Goal: Transaction & Acquisition: Purchase product/service

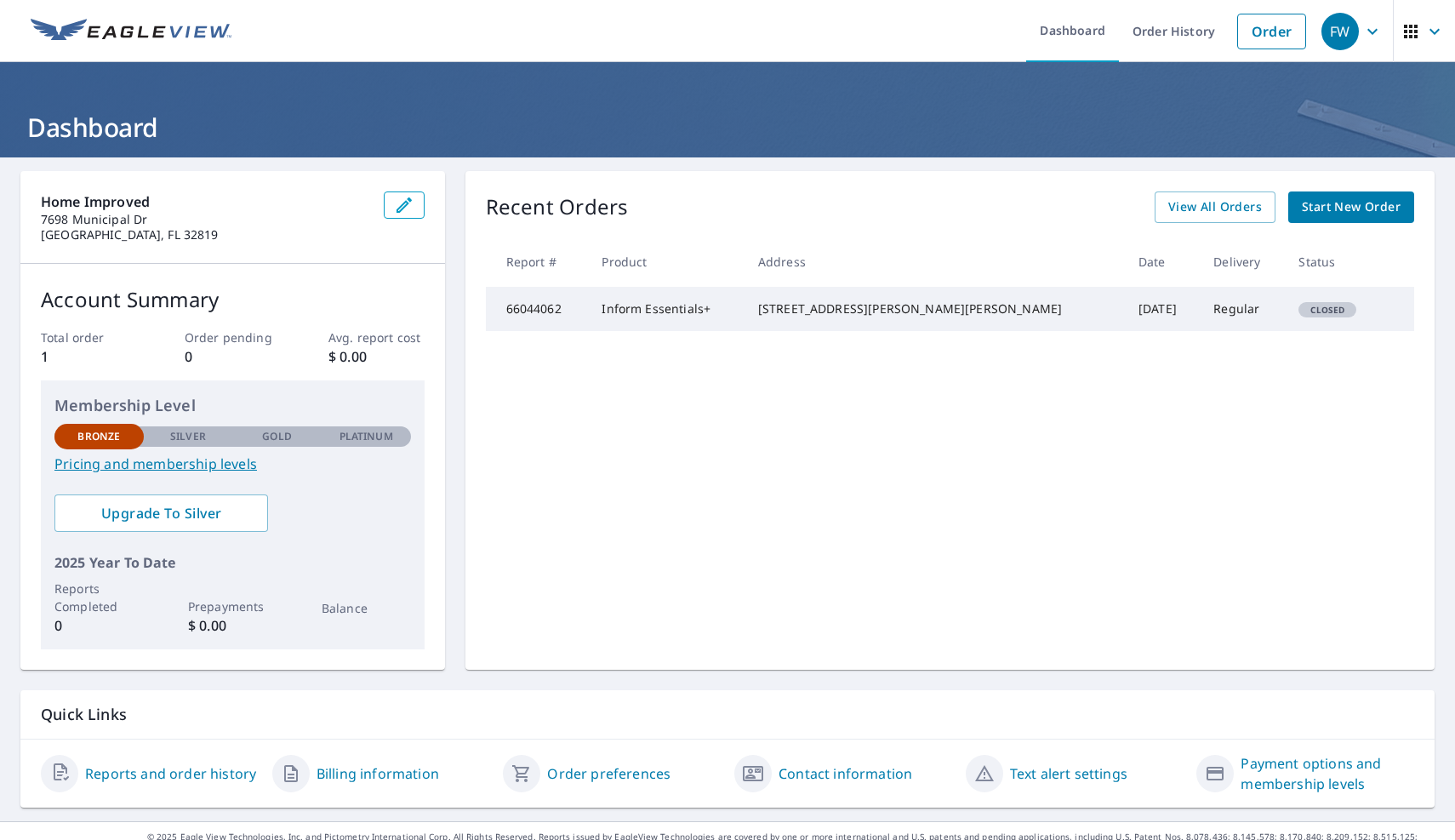
click at [1341, 198] on span "Start New Order" at bounding box center [1351, 207] width 99 height 21
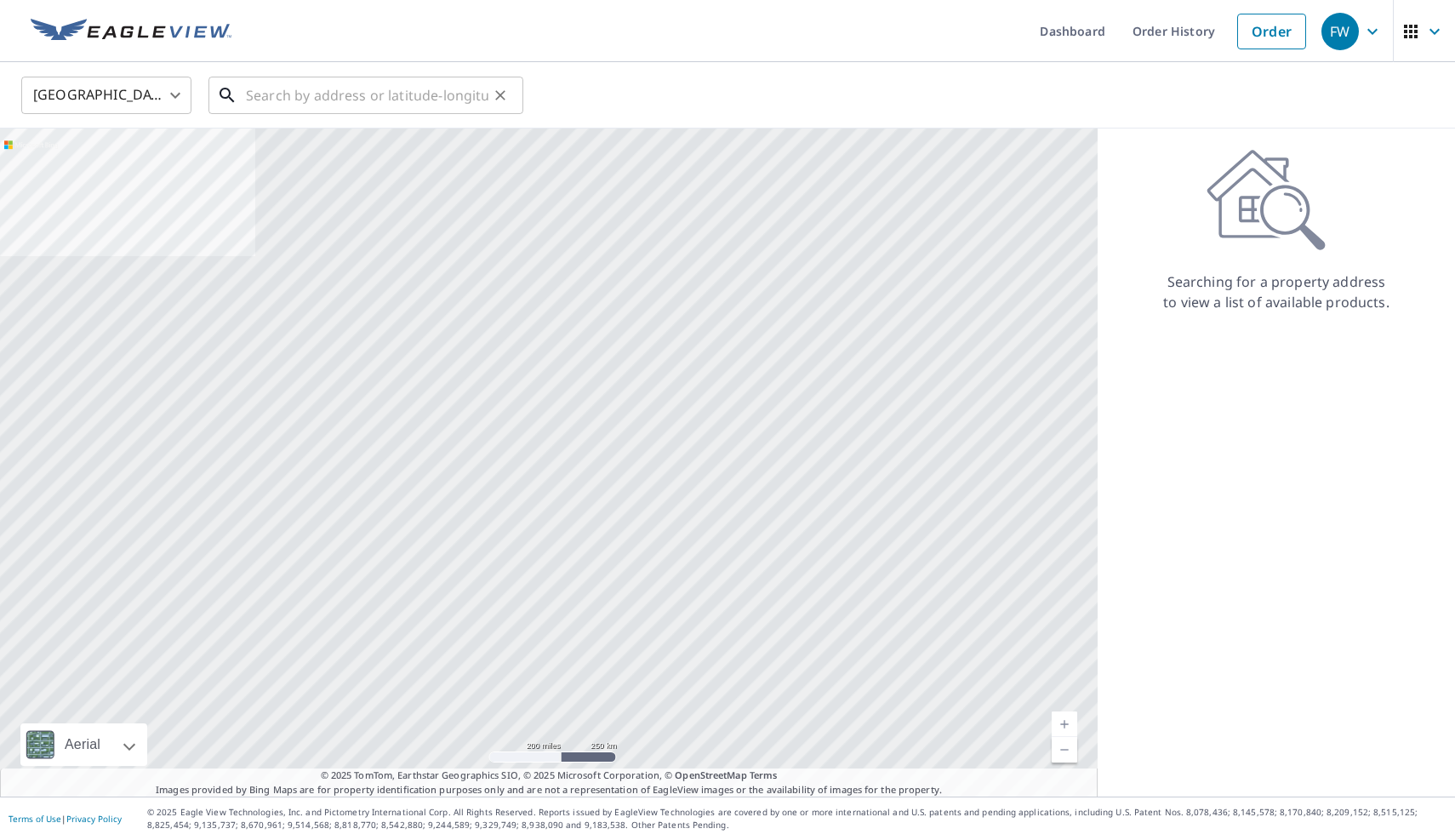
click at [311, 94] on input "text" at bounding box center [367, 95] width 243 height 48
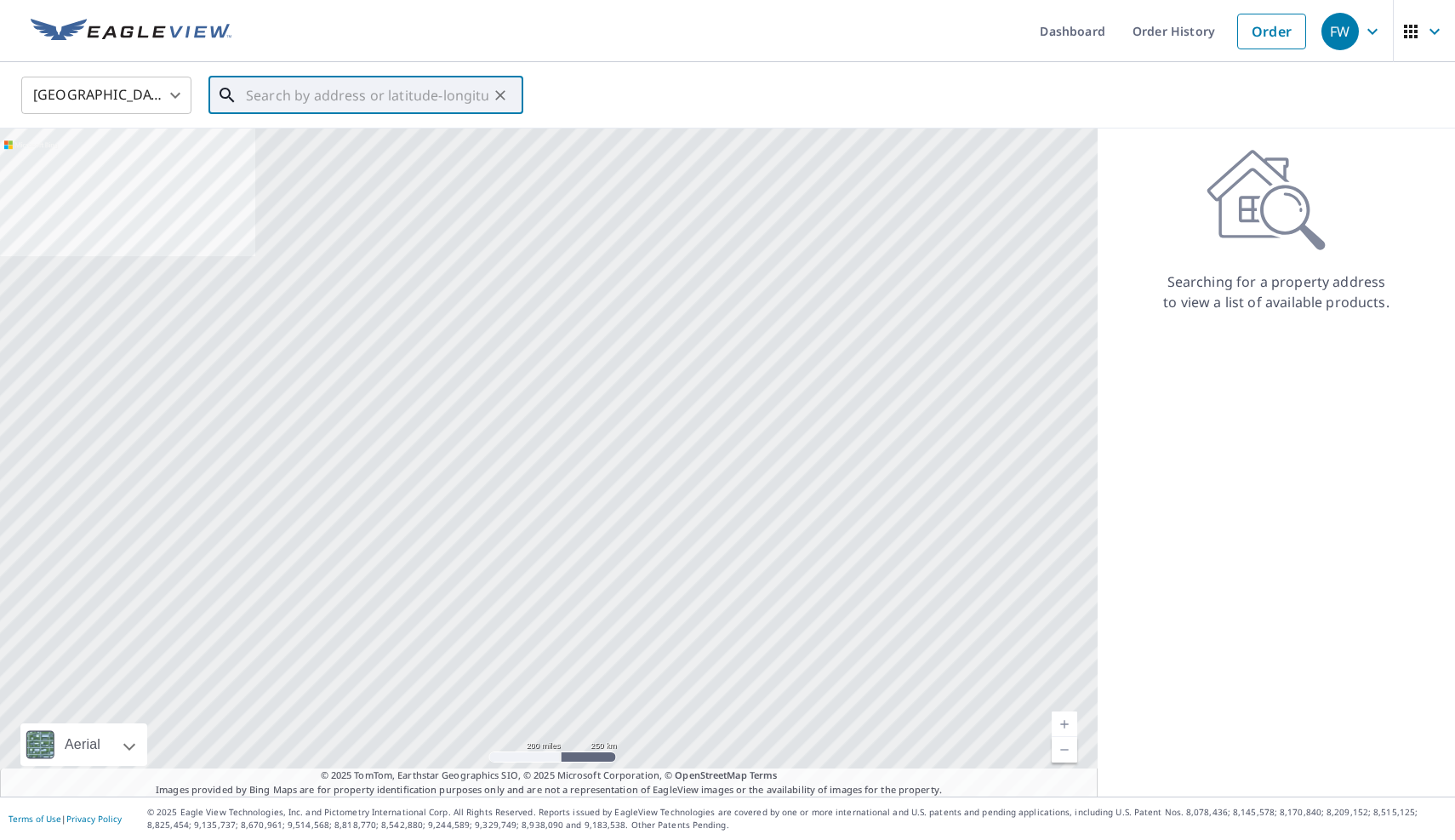
paste input "[STREET_ADDRESS]"
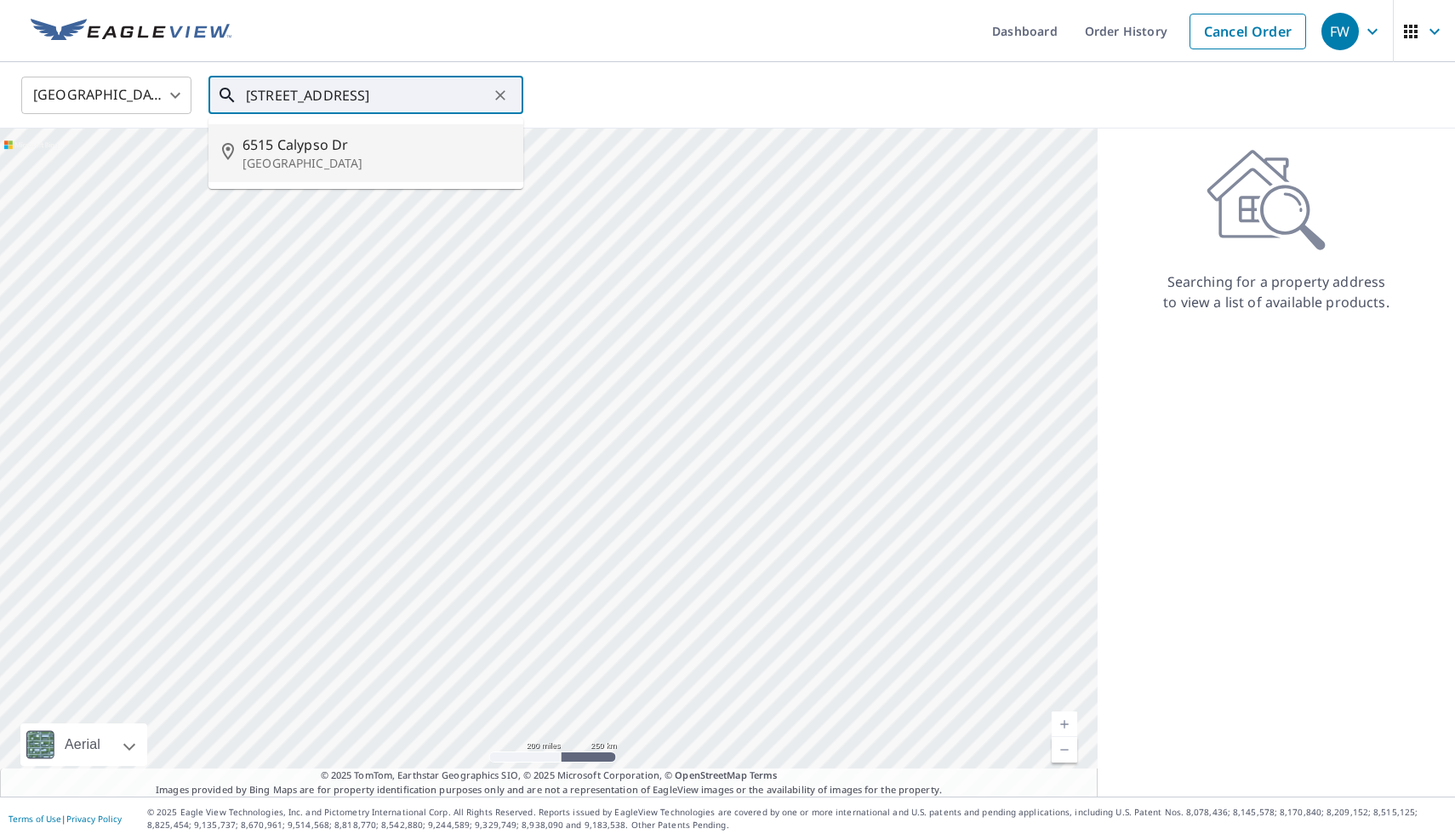
click at [310, 139] on span "6515 Calypso Dr" at bounding box center [376, 145] width 267 height 21
type input "[STREET_ADDRESS][PERSON_NAME]"
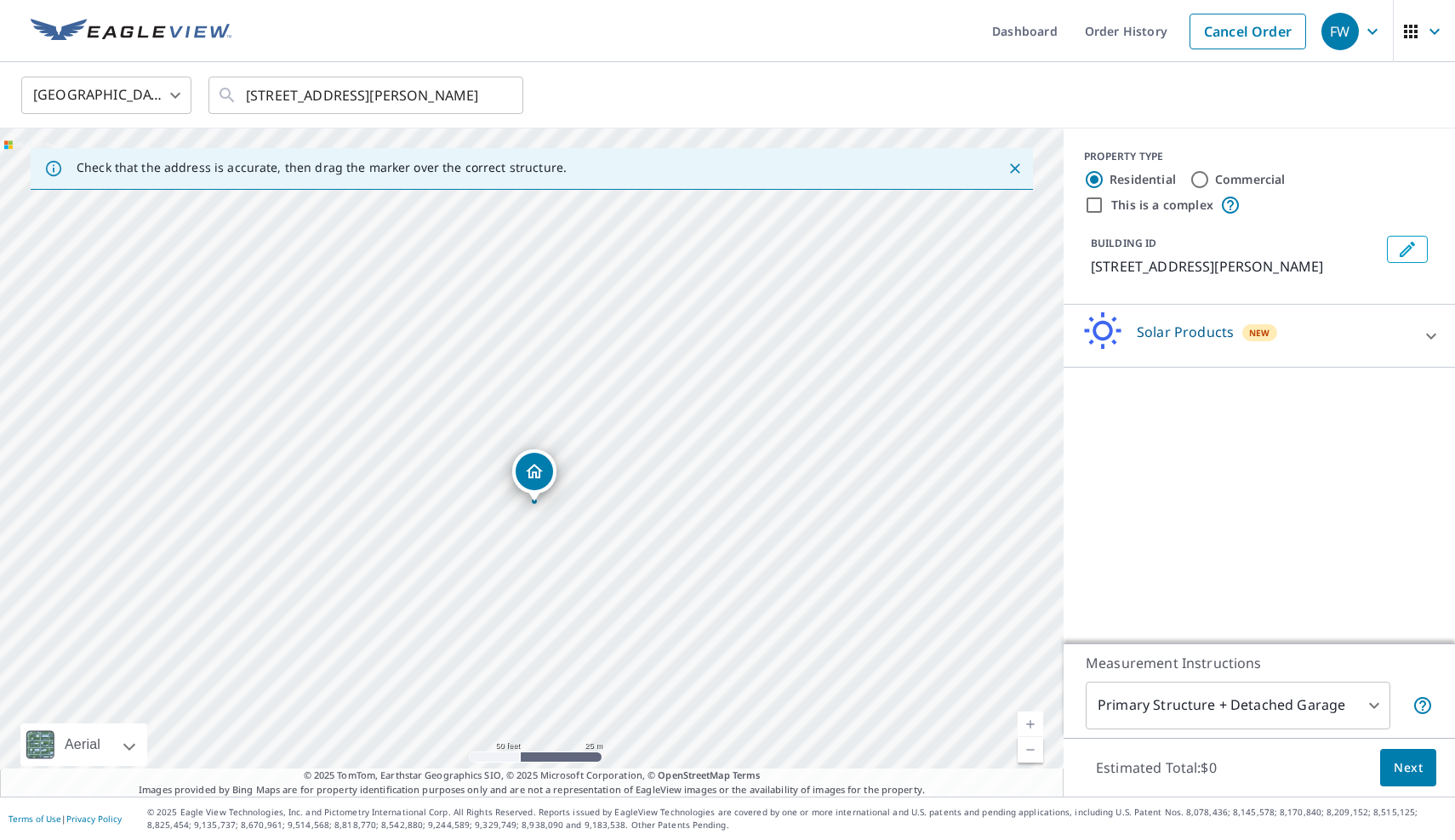
drag, startPoint x: 464, startPoint y: 509, endPoint x: 541, endPoint y: 505, distance: 77.1
click at [543, 507] on div "[STREET_ADDRESS][PERSON_NAME]" at bounding box center [531, 463] width 1063 height 668
click at [1438, 338] on icon at bounding box center [1431, 336] width 21 height 21
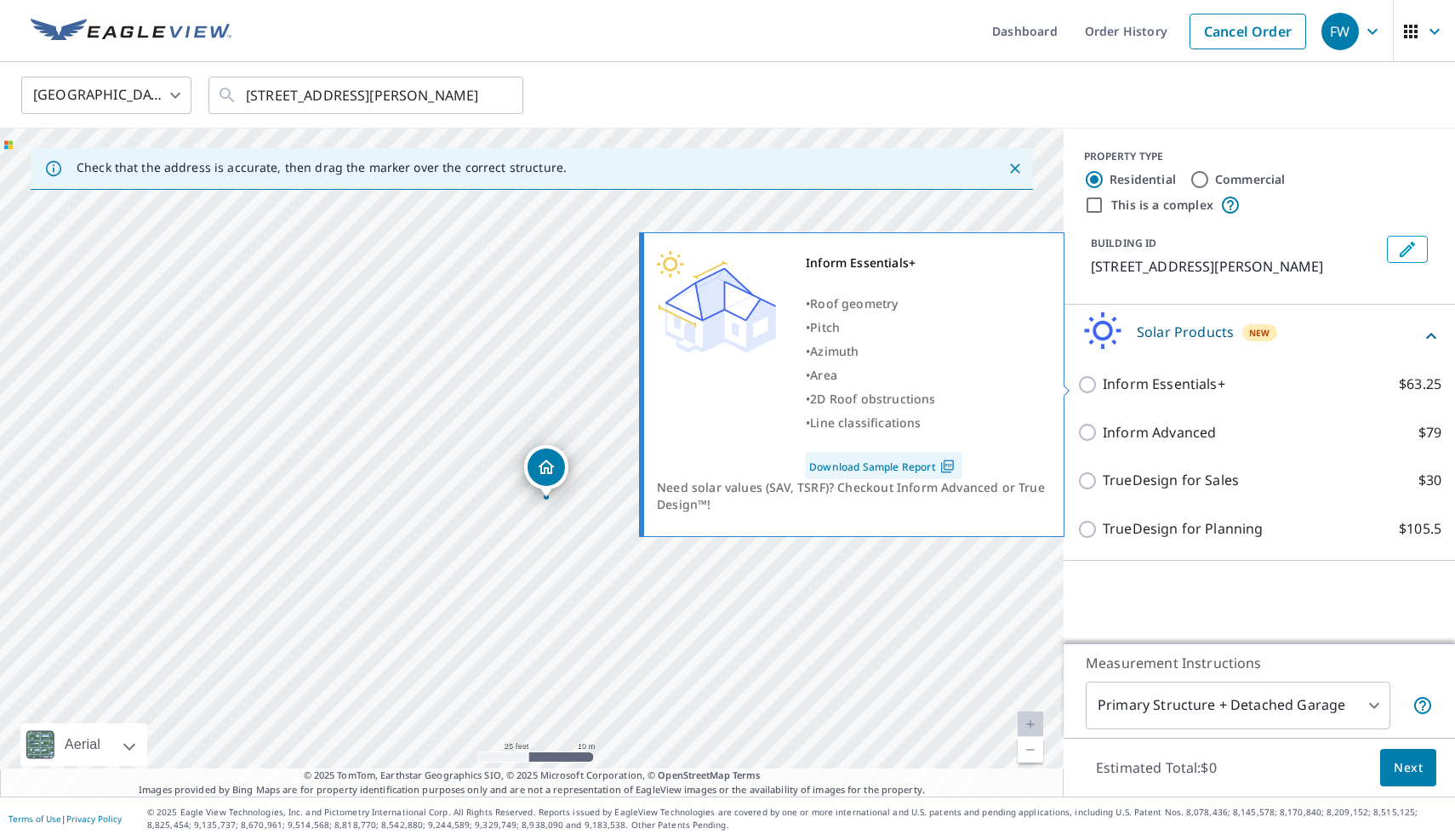
click at [1090, 385] on input "Inform Essentials+ $63.25" at bounding box center [1089, 385] width 25 height 21
checkbox input "true"
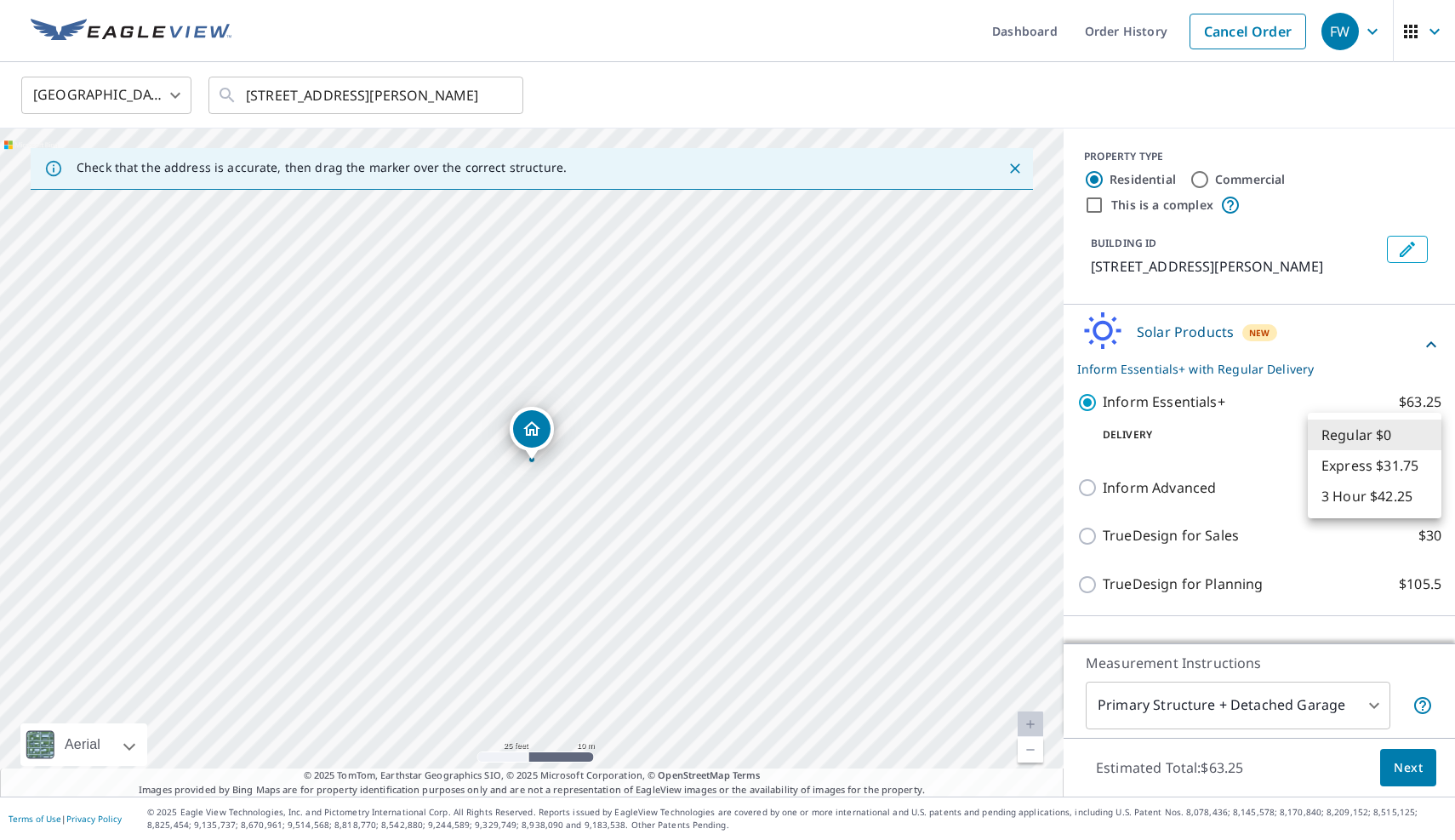
click at [1407, 433] on body "FW FW Dashboard Order History Cancel Order FW [GEOGRAPHIC_DATA] [GEOGRAPHIC_DAT…" at bounding box center [727, 420] width 1455 height 840
click at [1407, 433] on li "Regular $0" at bounding box center [1374, 434] width 133 height 31
click at [1405, 439] on body "FW FW Dashboard Order History Cancel Order FW [GEOGRAPHIC_DATA] [GEOGRAPHIC_DAT…" at bounding box center [727, 420] width 1455 height 840
click at [1370, 491] on li "3 Hour $42.25" at bounding box center [1374, 496] width 133 height 31
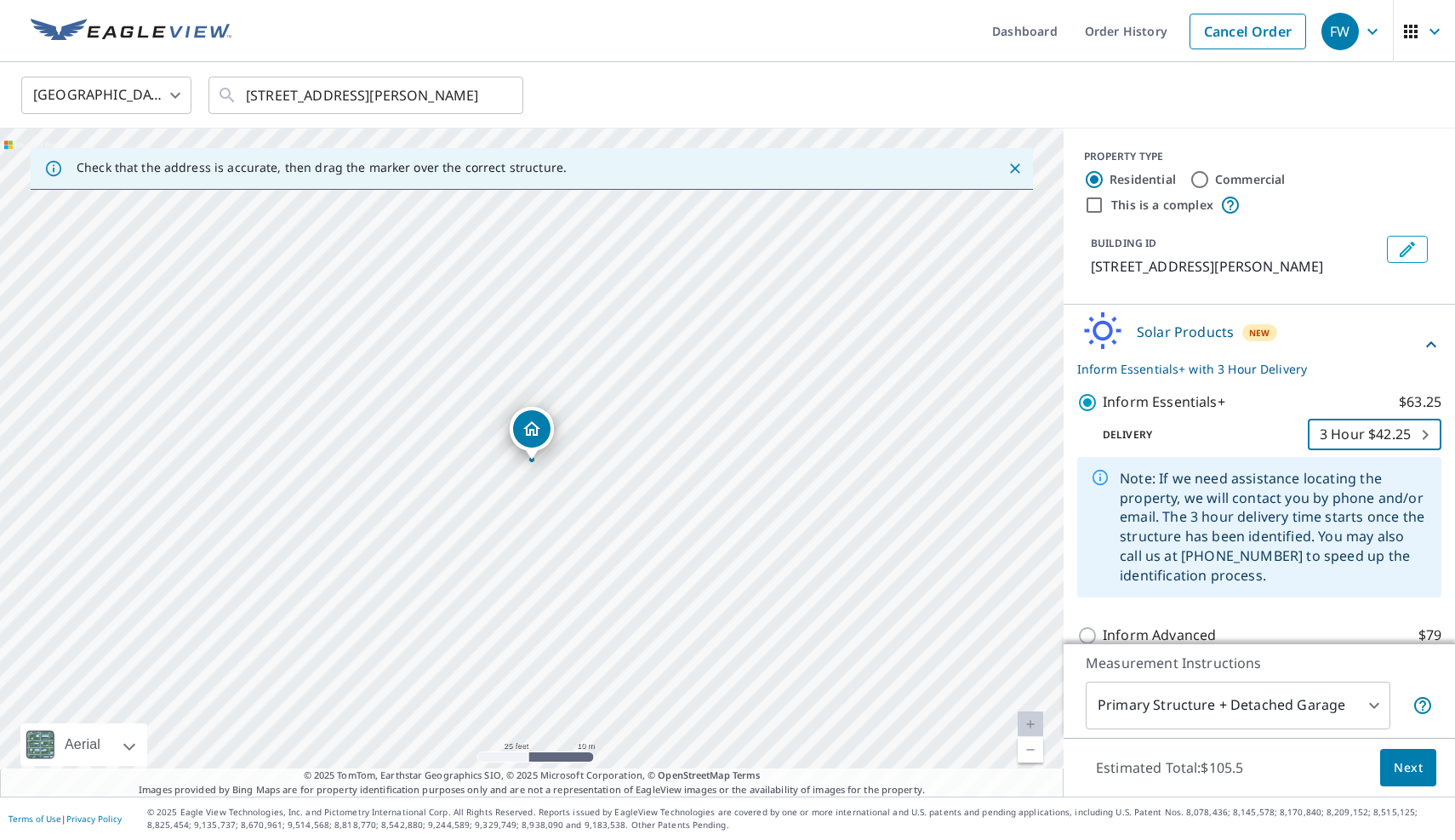
click at [1373, 441] on body "FW FW Dashboard Order History Cancel Order FW [GEOGRAPHIC_DATA] [GEOGRAPHIC_DAT…" at bounding box center [727, 420] width 1455 height 840
click at [1370, 409] on li "Express $31.75" at bounding box center [1374, 404] width 133 height 31
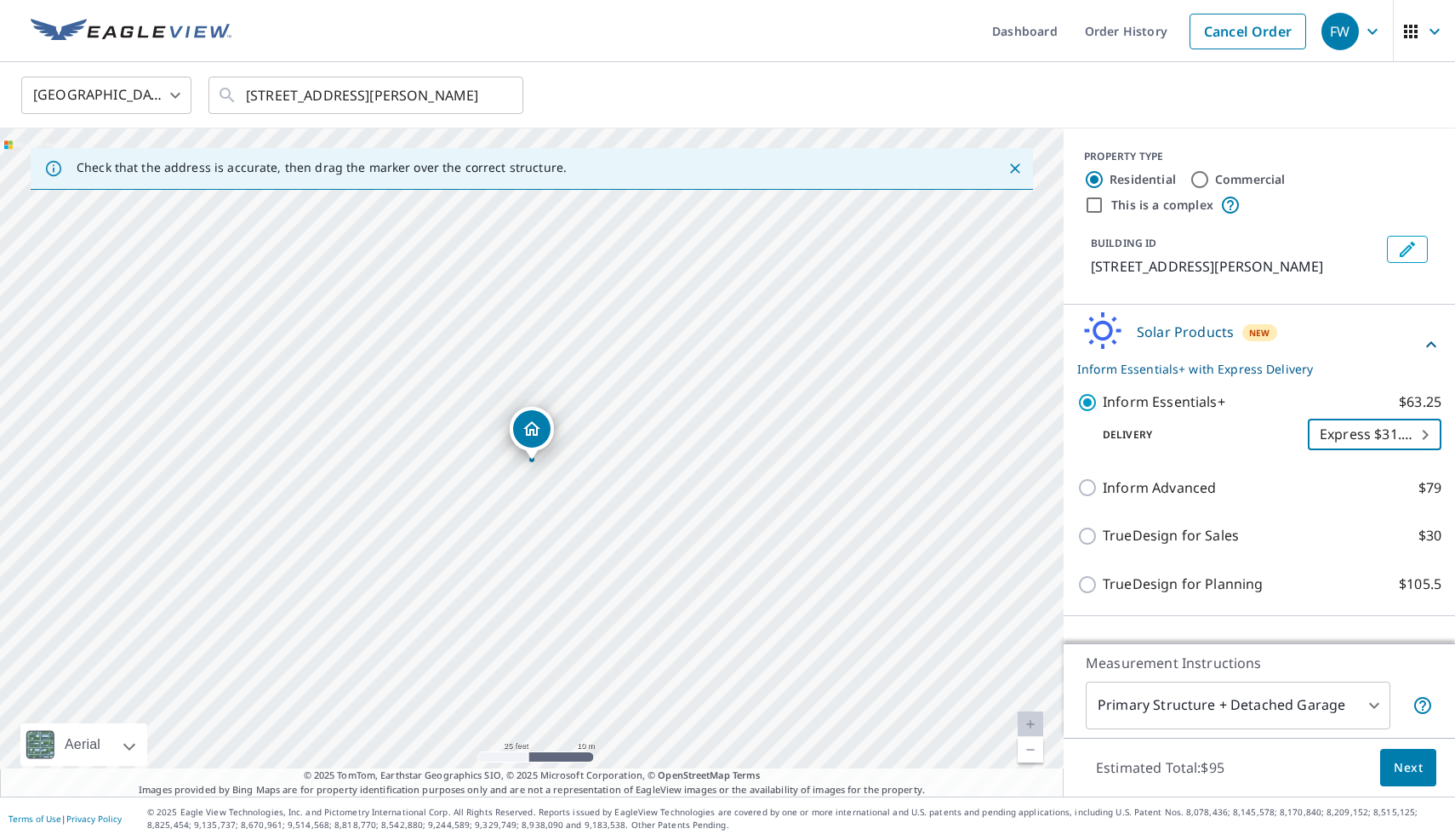
click at [1369, 432] on body "FW FW Dashboard Order History Cancel Order FW [GEOGRAPHIC_DATA] [GEOGRAPHIC_DAT…" at bounding box center [727, 420] width 1455 height 840
click at [1345, 402] on li "Regular $0" at bounding box center [1374, 404] width 133 height 31
type input "8"
click at [1404, 759] on span "Next" at bounding box center [1407, 767] width 29 height 21
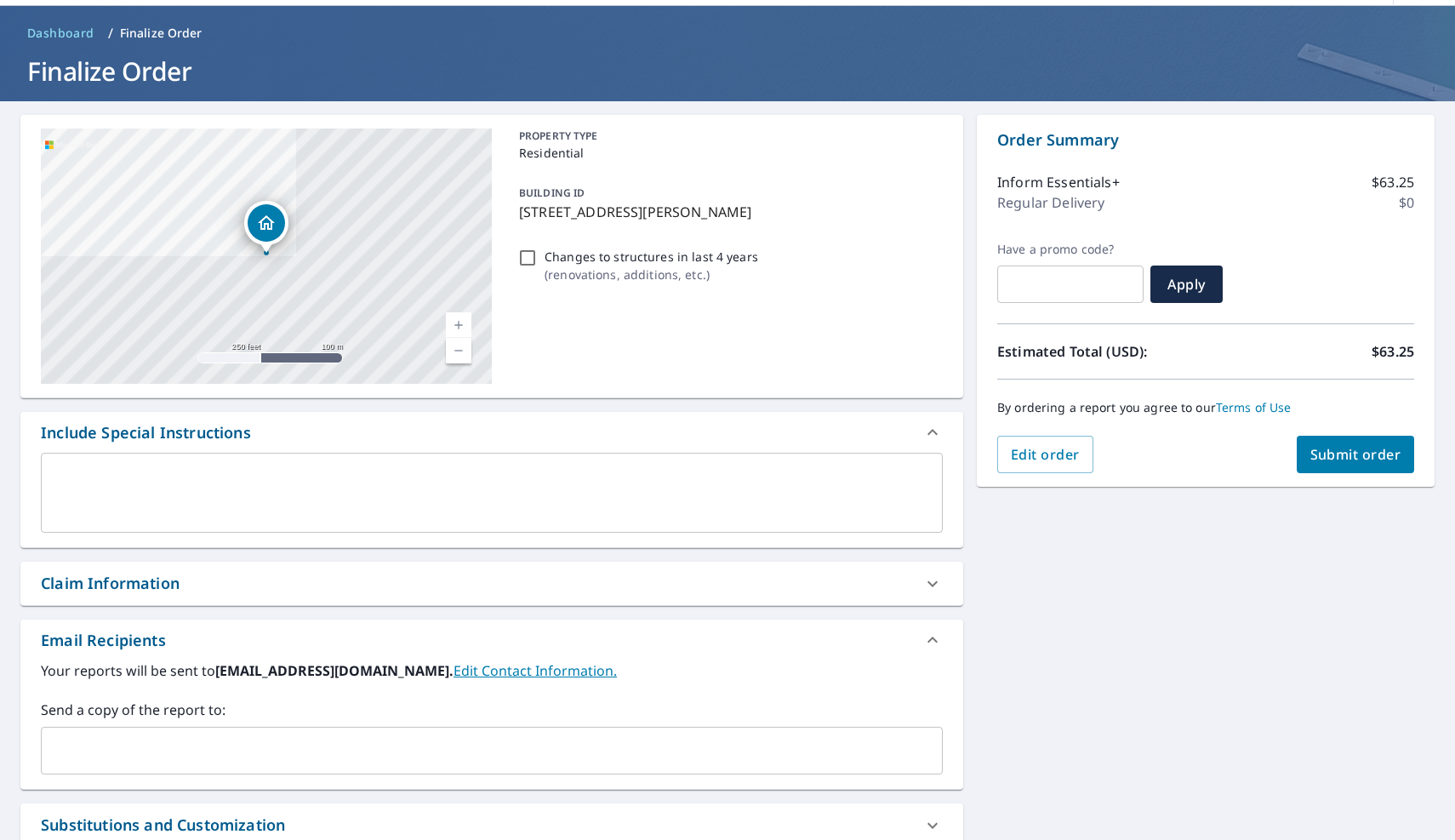
scroll to position [63, 0]
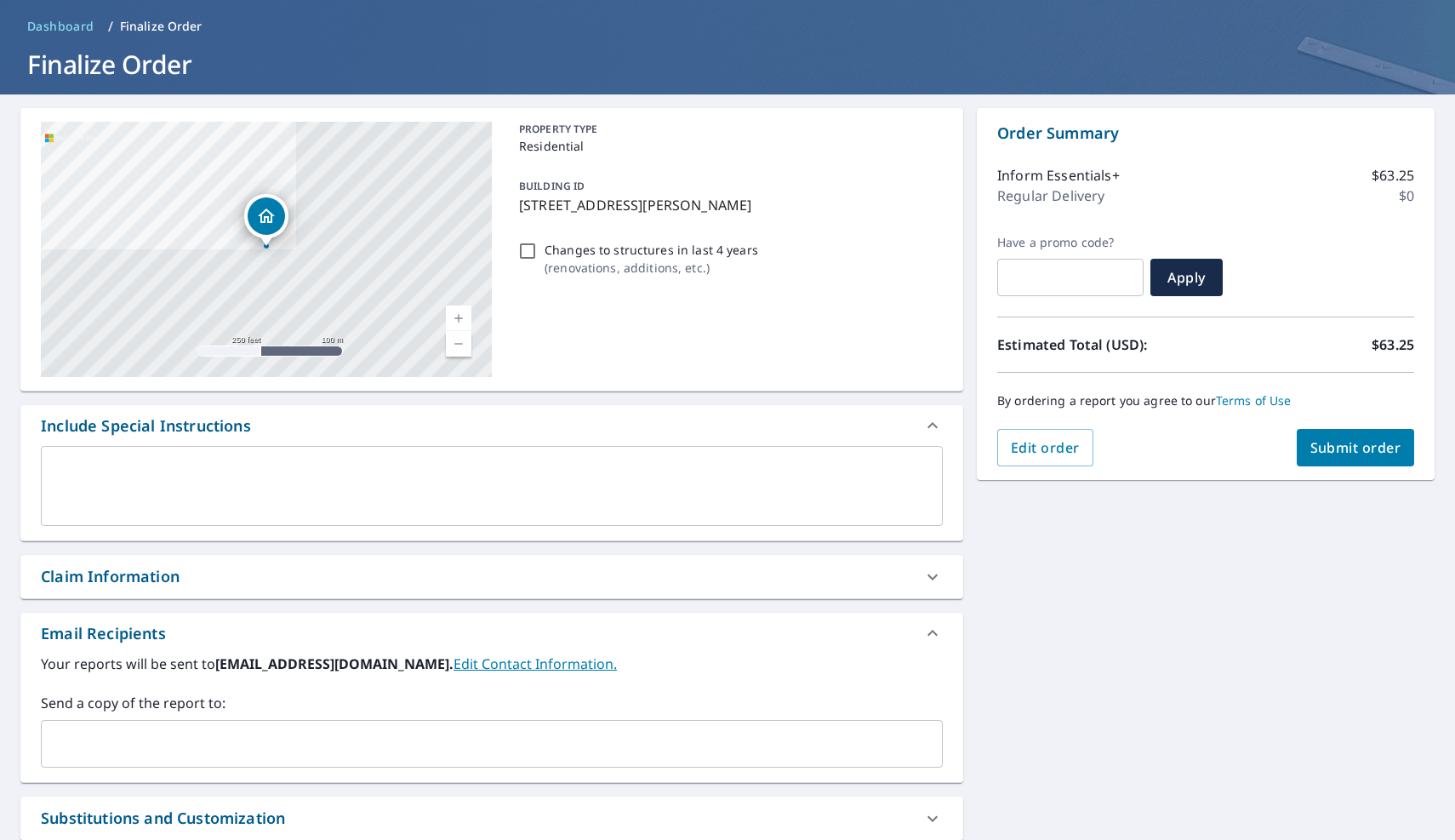
click at [1370, 435] on button "Submit order" at bounding box center [1355, 447] width 119 height 37
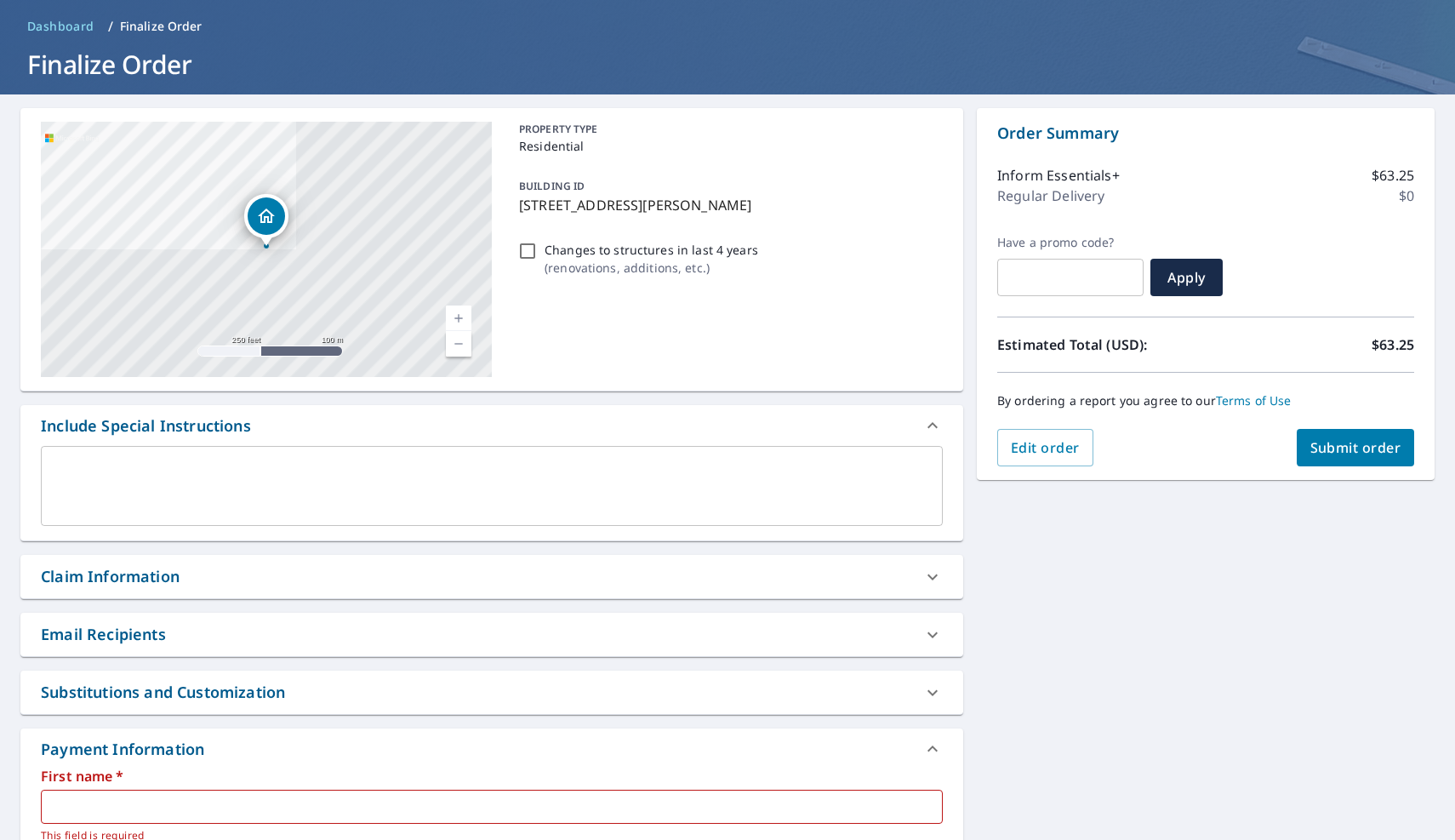
scroll to position [362, 0]
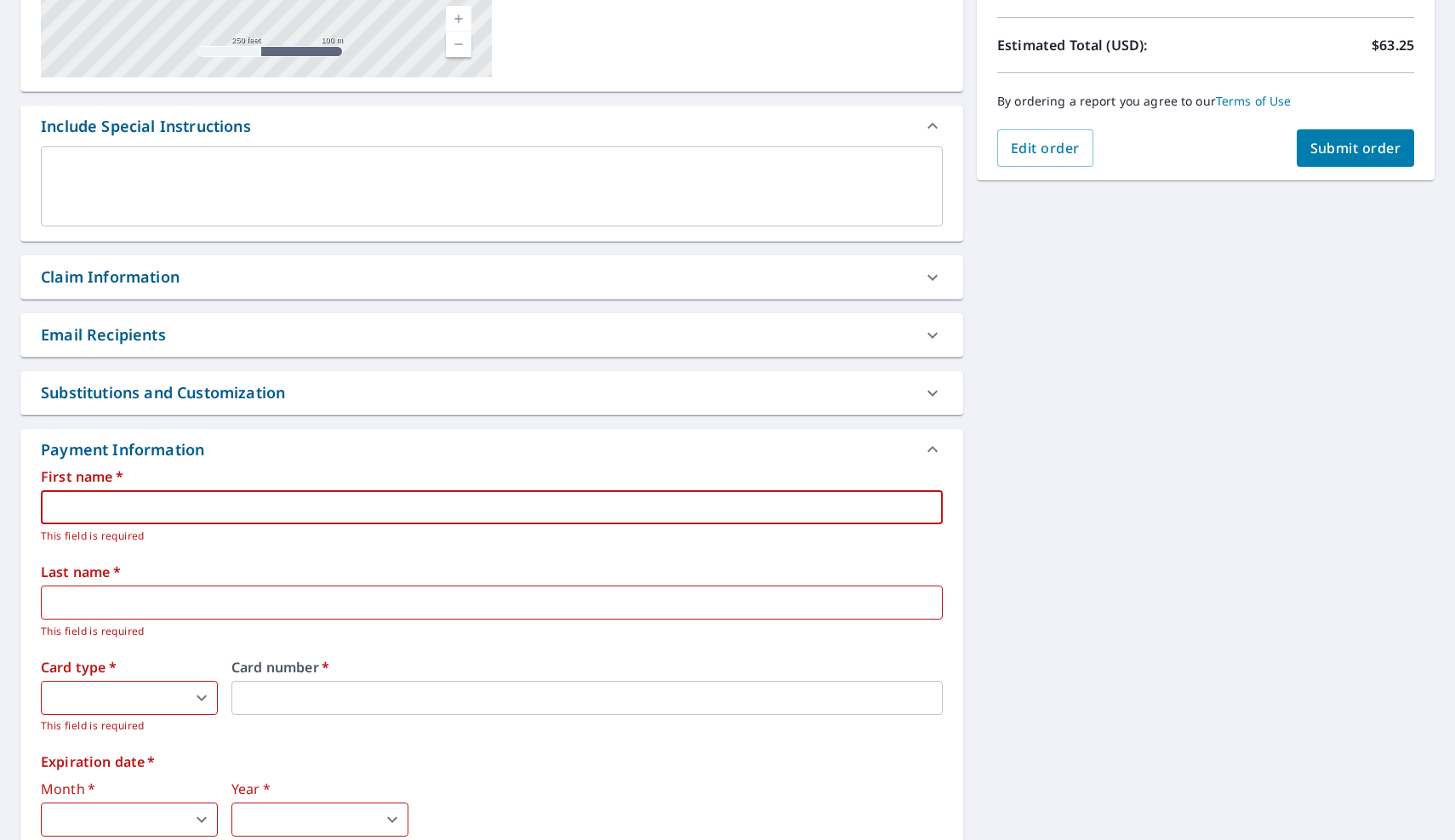
click at [514, 507] on input "text" at bounding box center [492, 507] width 902 height 34
type input "[PERSON_NAME]"
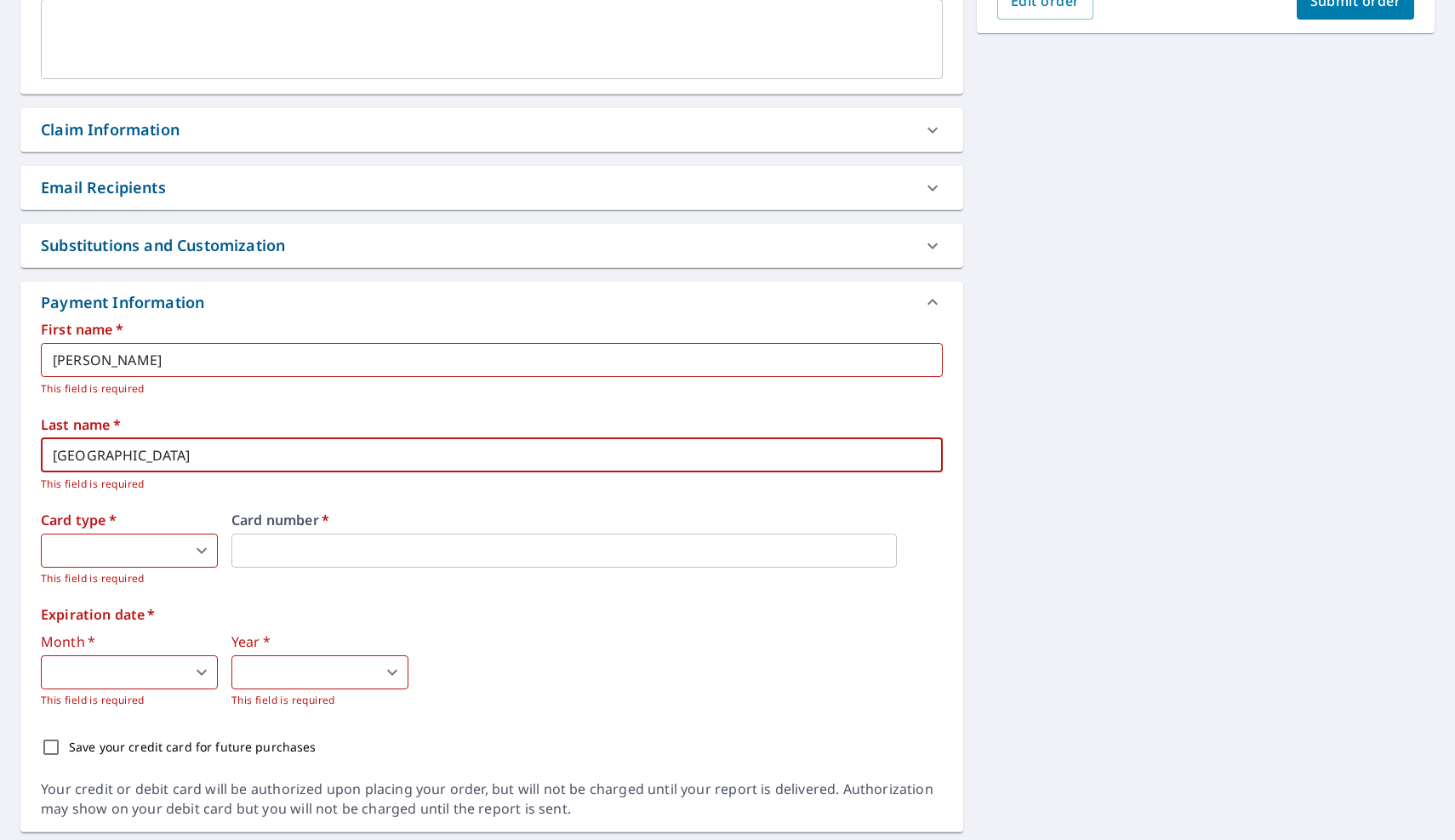
scroll to position [515, 0]
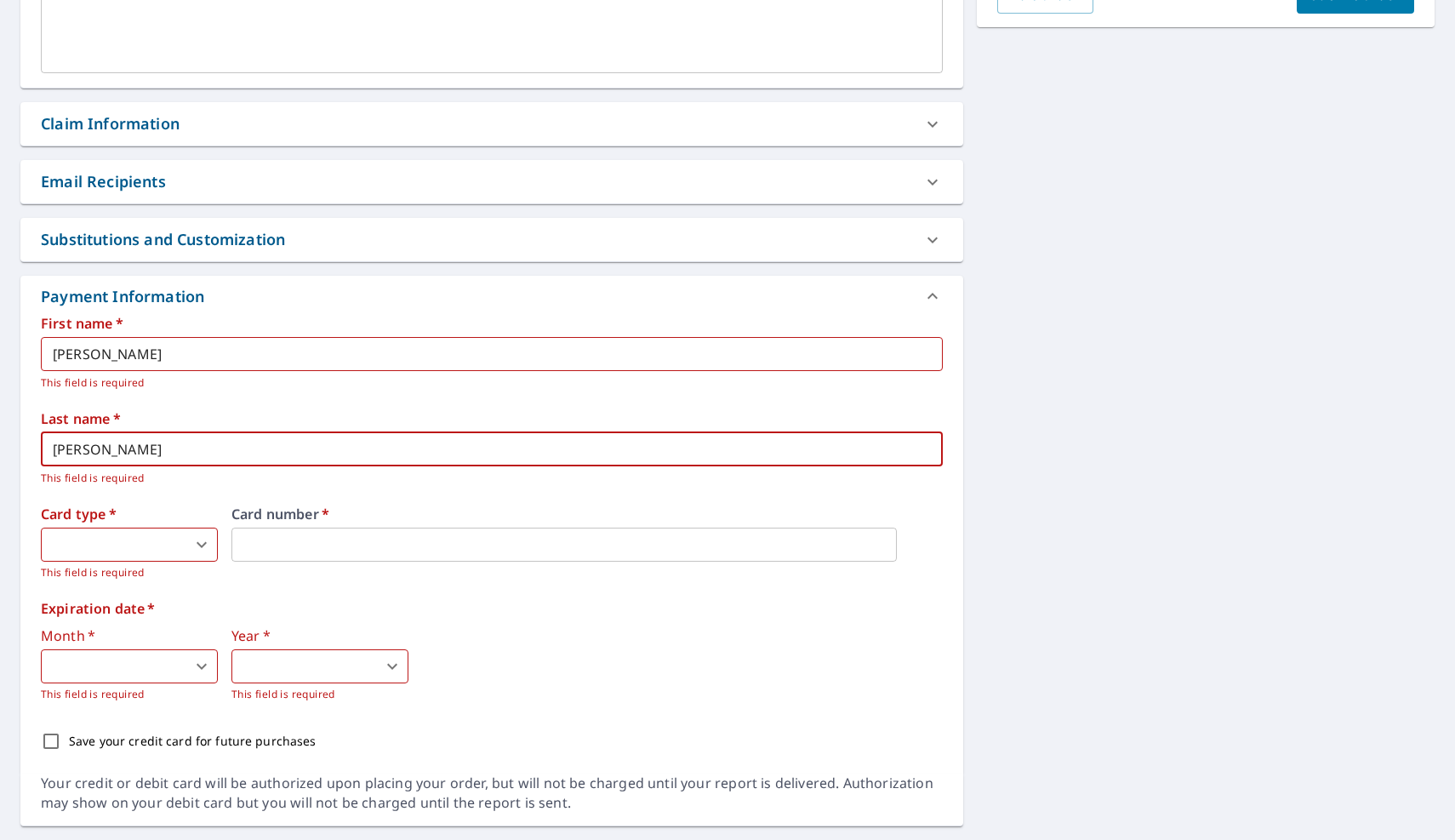
type input "[PERSON_NAME]"
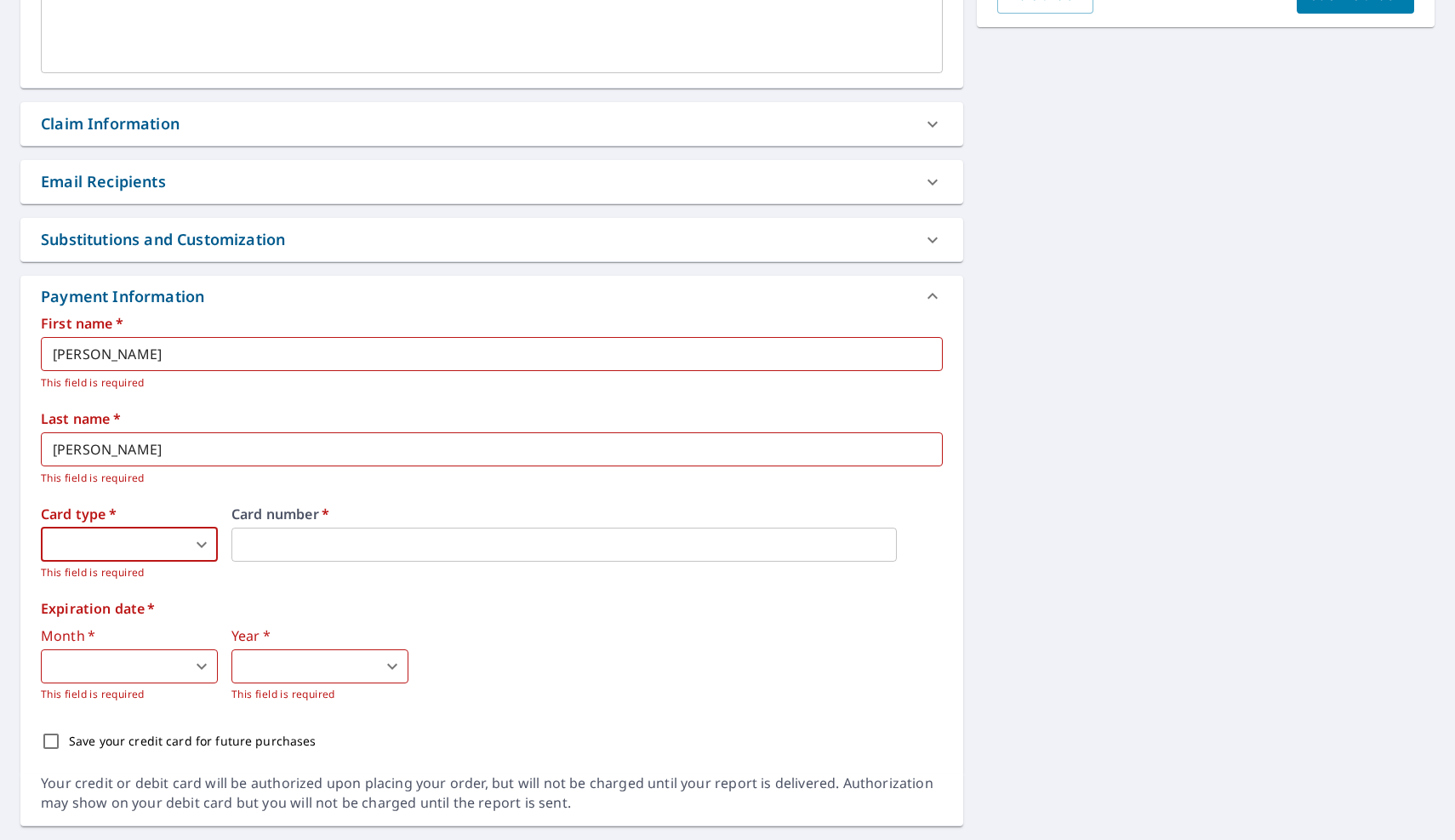
click at [170, 519] on label "Card type   *" at bounding box center [130, 513] width 177 height 14
click at [165, 538] on body "FW FW Dashboard Order History Cancel Order FW Dashboard / Finalize Order Finali…" at bounding box center [727, 420] width 1455 height 840
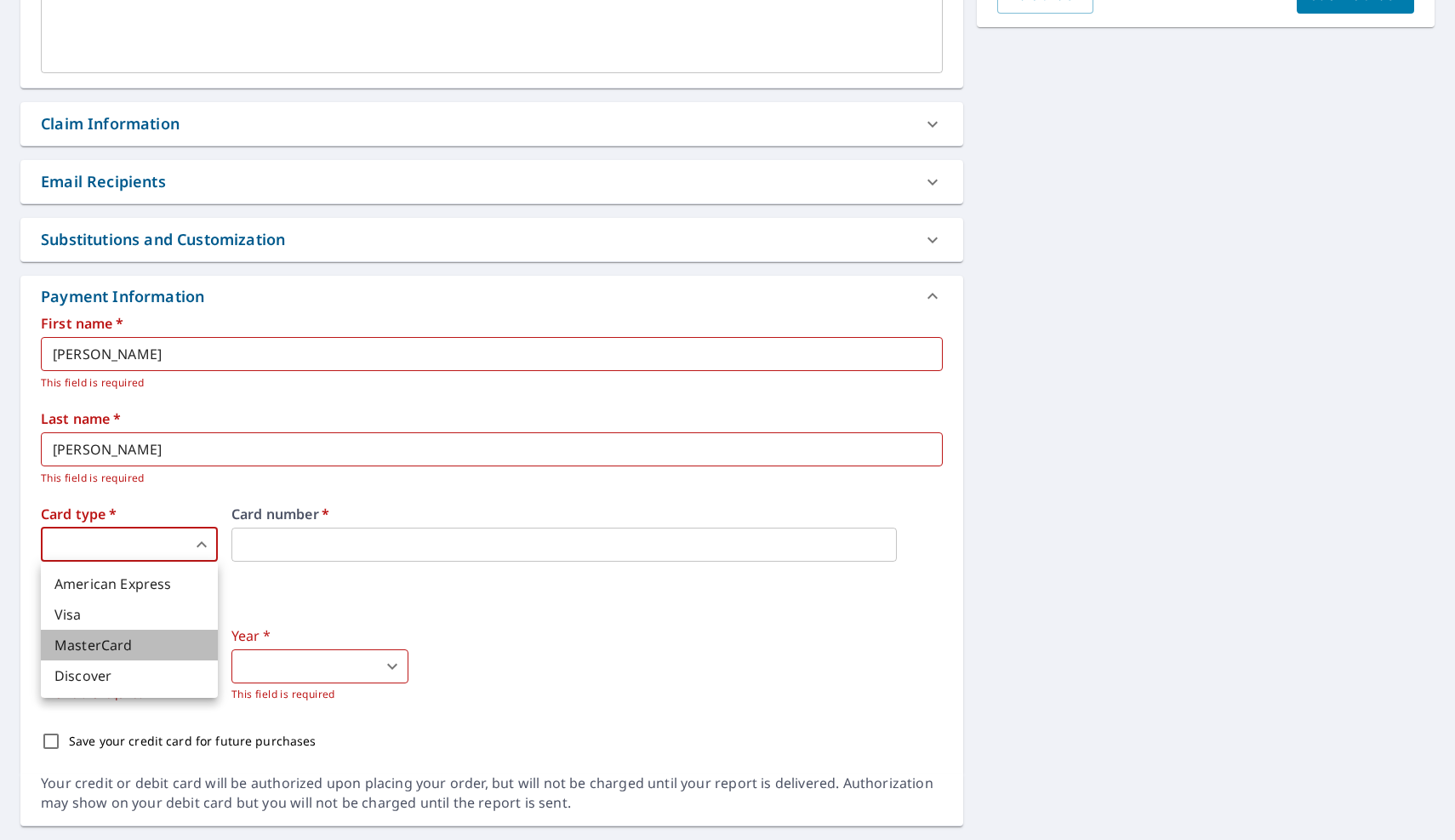
click at [138, 650] on li "MasterCard" at bounding box center [130, 645] width 177 height 31
type input "3"
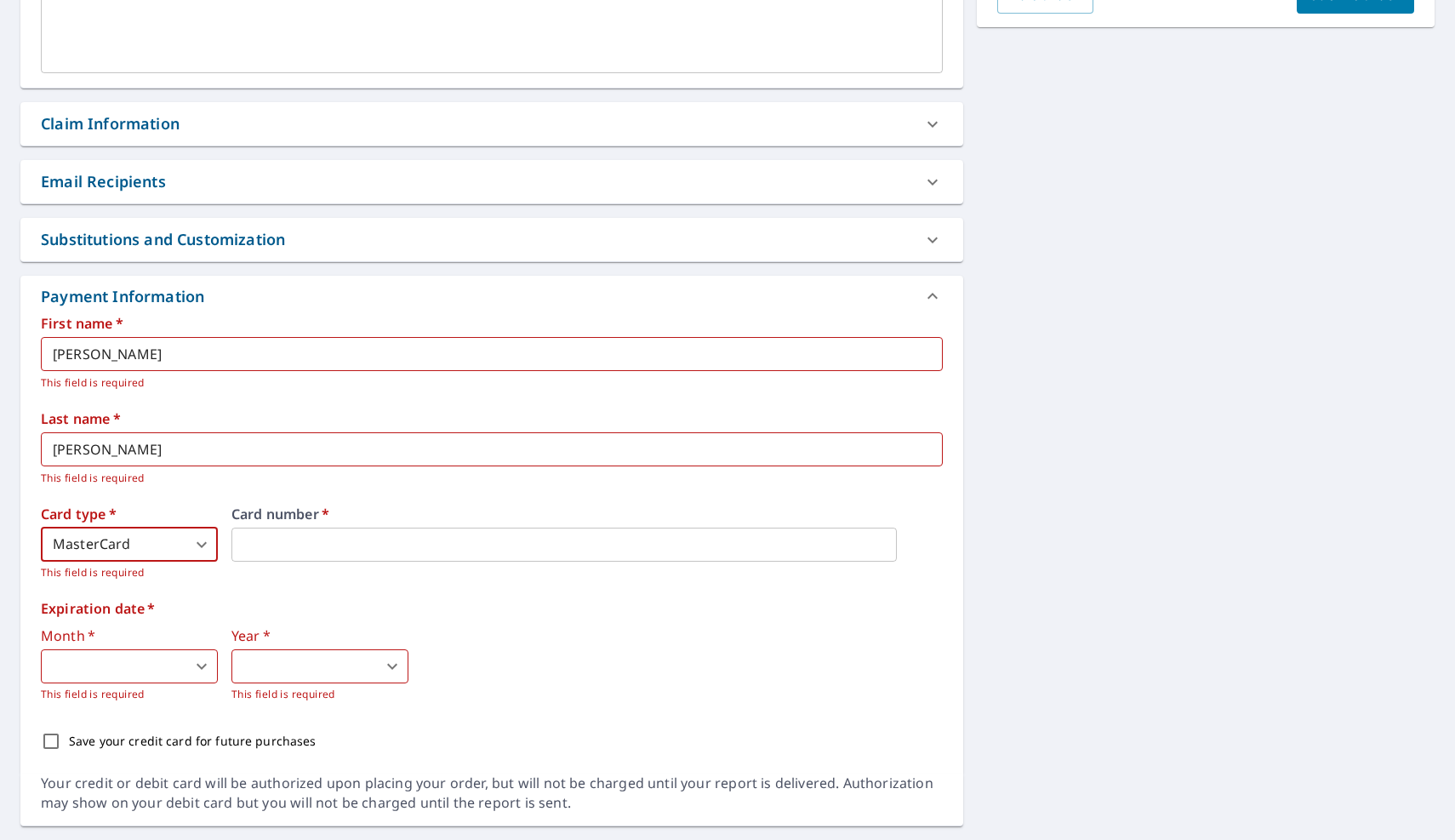
click at [534, 358] on input "[PERSON_NAME]" at bounding box center [492, 354] width 902 height 34
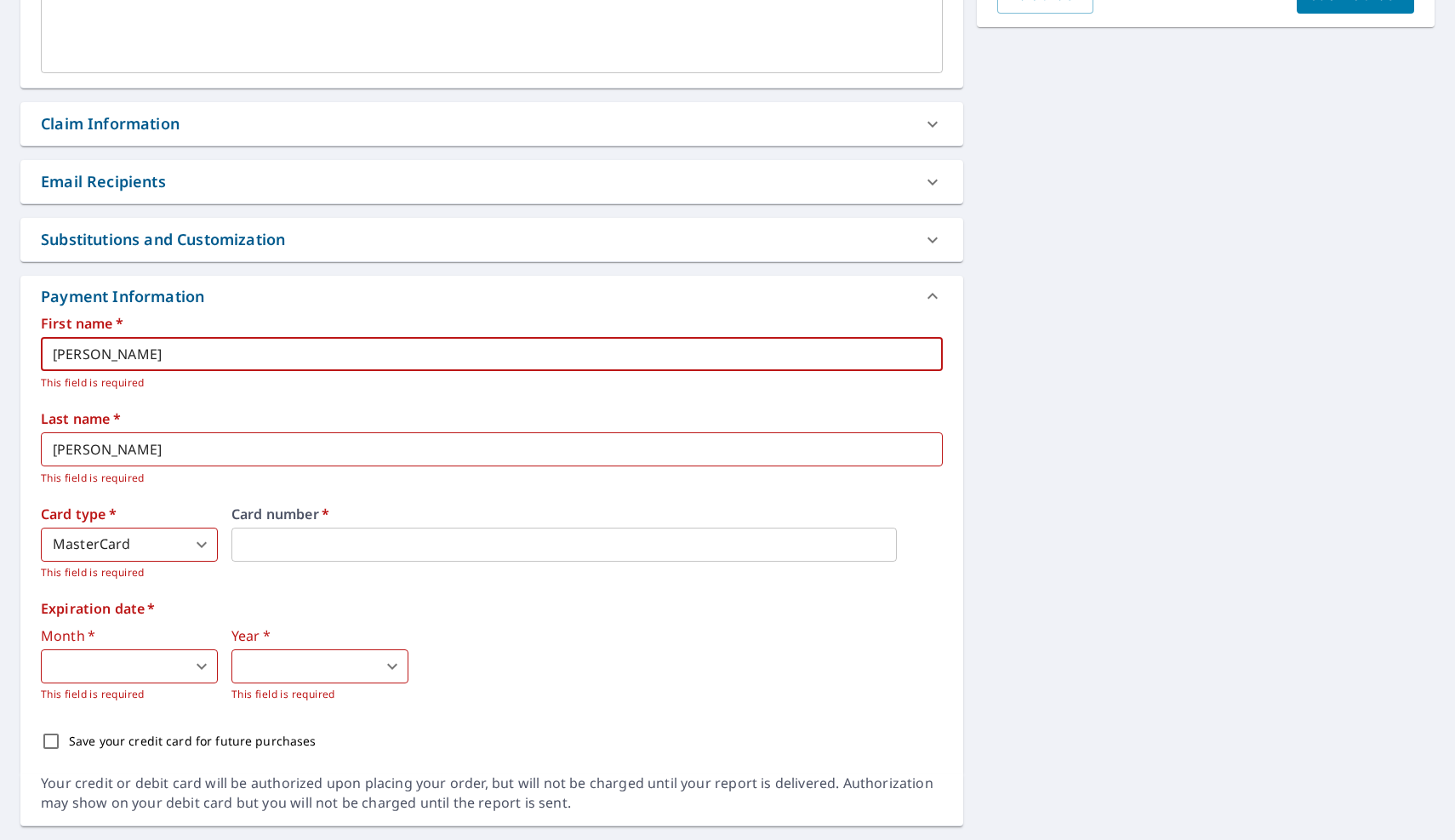
click at [534, 358] on input "[PERSON_NAME]" at bounding box center [492, 354] width 902 height 34
type input "[PERSON_NAME]"
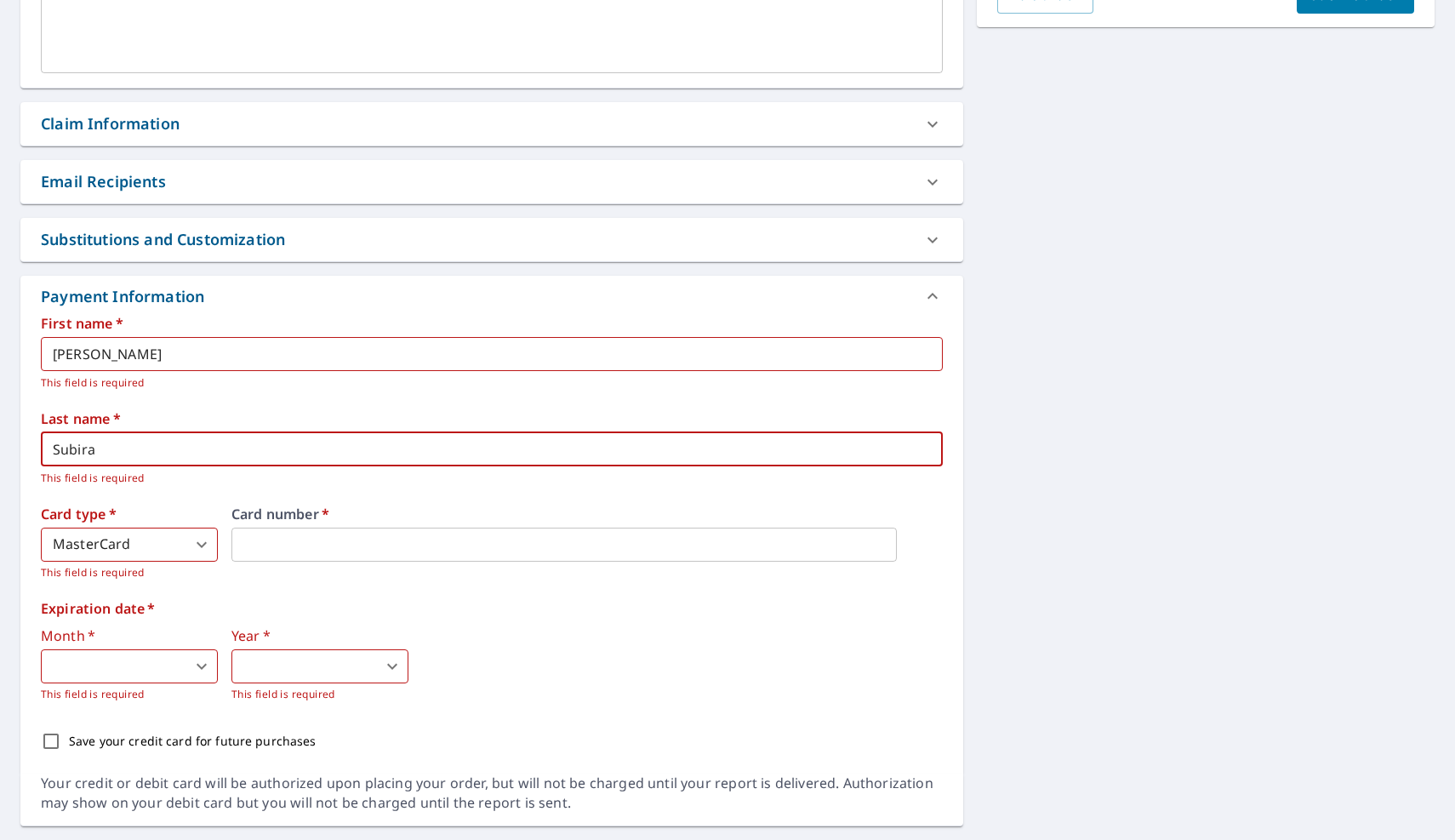
type input "Subira"
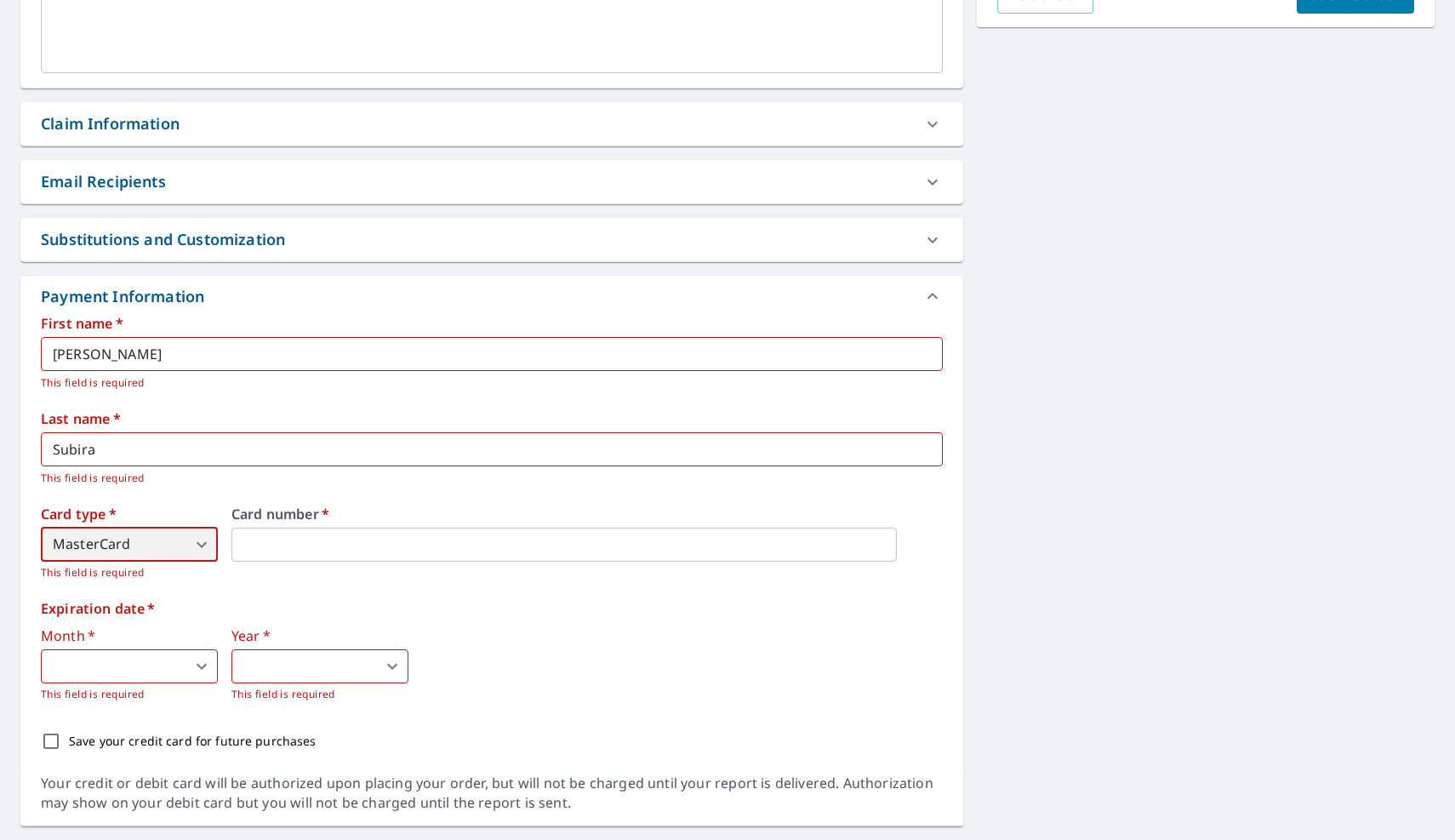
scroll to position [559, 0]
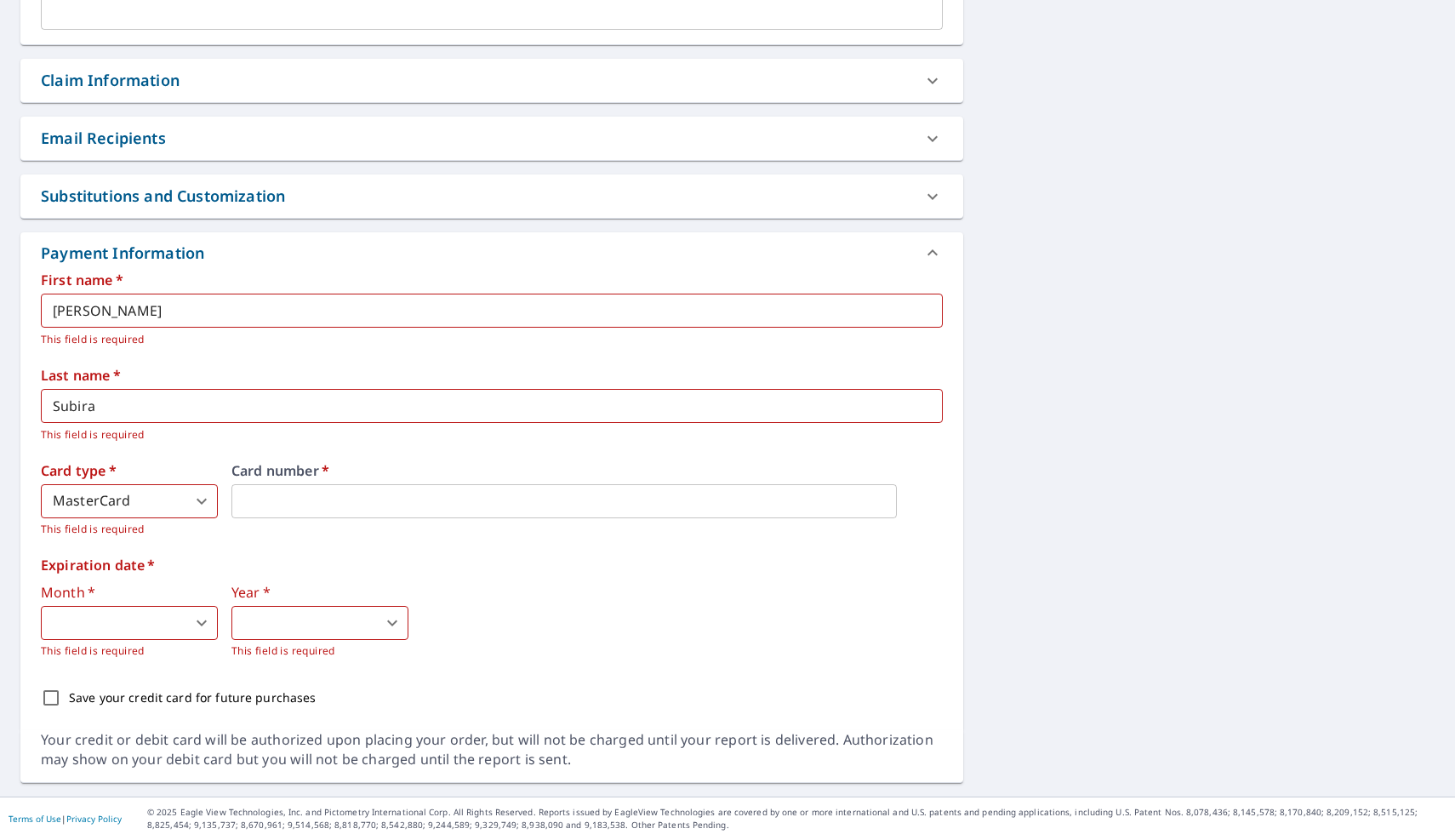
click at [600, 563] on label "Expiration date   *" at bounding box center [492, 565] width 902 height 14
click at [505, 511] on iframe at bounding box center [564, 501] width 665 height 34
click at [438, 512] on iframe at bounding box center [564, 501] width 665 height 34
click at [427, 553] on div "First name   * [PERSON_NAME] ​ This field is required Last name   * Subira ​ Th…" at bounding box center [492, 495] width 902 height 442
click at [170, 627] on body "FW FW Dashboard Order History Cancel Order FW Dashboard / Finalize Order Finali…" at bounding box center [727, 420] width 1455 height 840
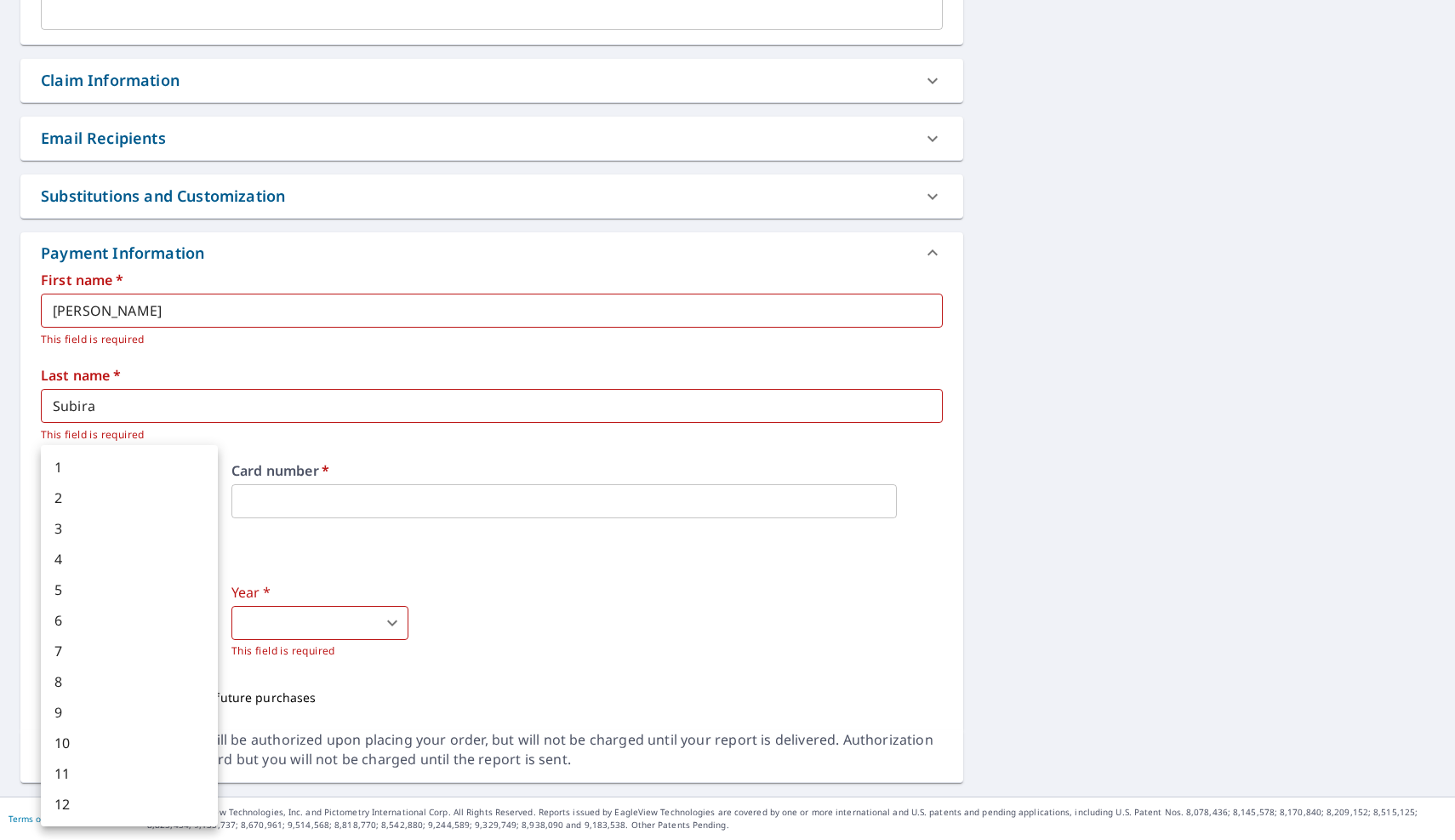
click at [147, 626] on li "6" at bounding box center [130, 620] width 177 height 31
type input "6"
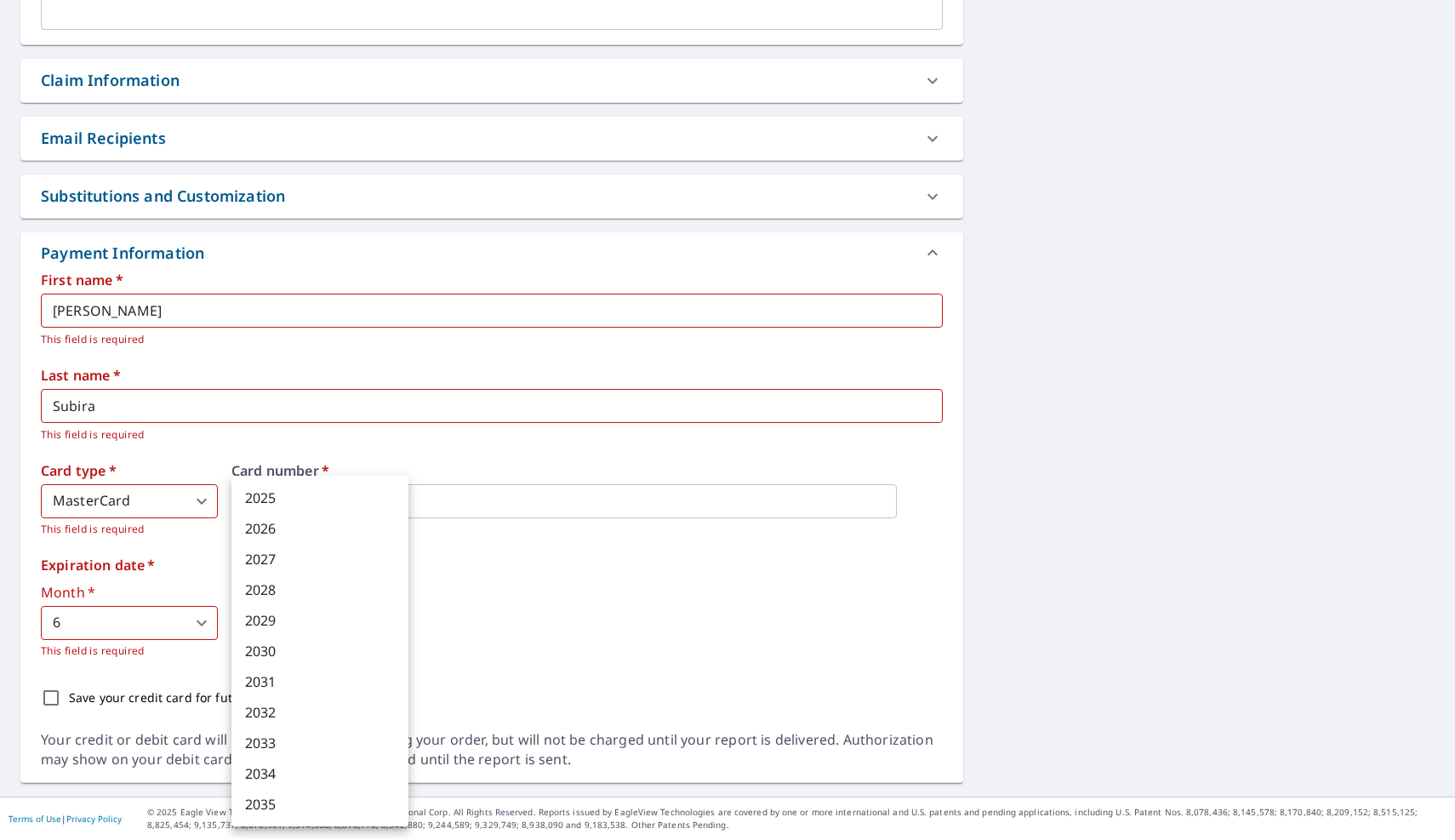
click at [278, 633] on body "FW FW Dashboard Order History Cancel Order FW Dashboard / Finalize Order Finali…" at bounding box center [727, 420] width 1455 height 840
click at [293, 595] on li "2028" at bounding box center [320, 589] width 177 height 31
type input "2028"
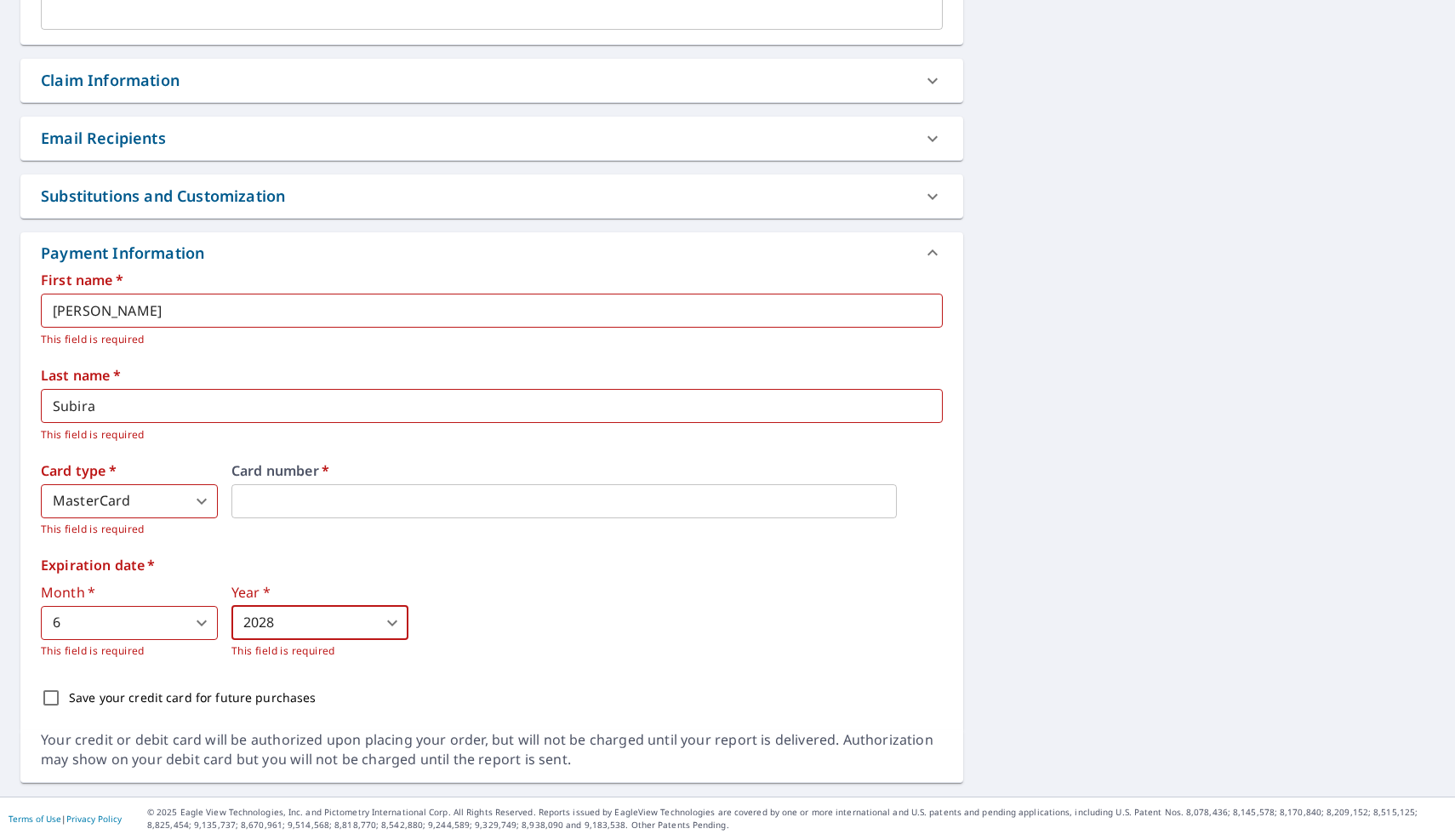
click at [515, 574] on div "Expiration date   * Month   * 6 6 ​ This field is required Year   * 2028 2028 ​…" at bounding box center [492, 609] width 902 height 101
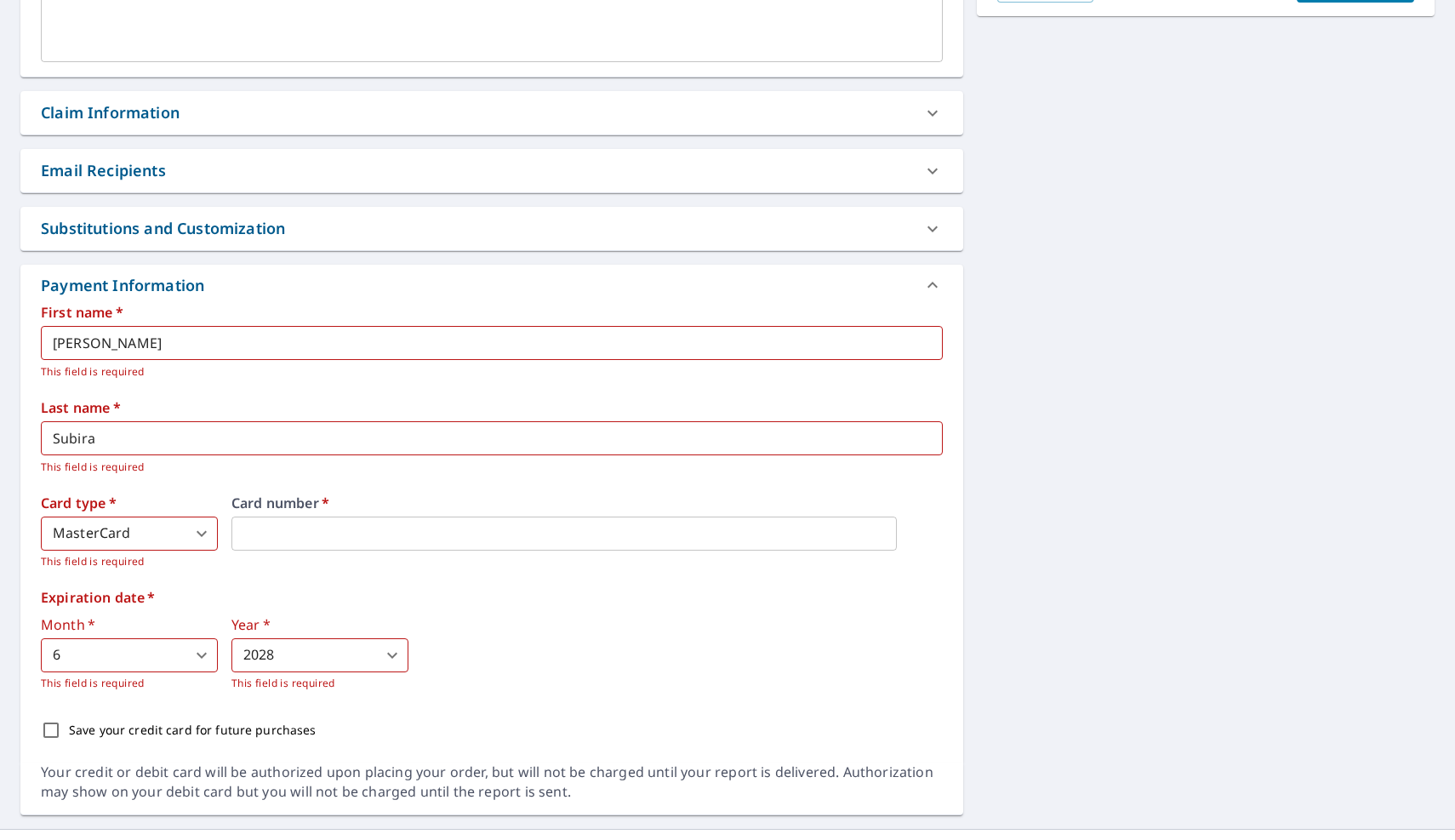
click at [511, 609] on div "Expiration date   * Month   * 6 6 ​ This field is required Year   * 2028 2028 ​…" at bounding box center [492, 641] width 902 height 101
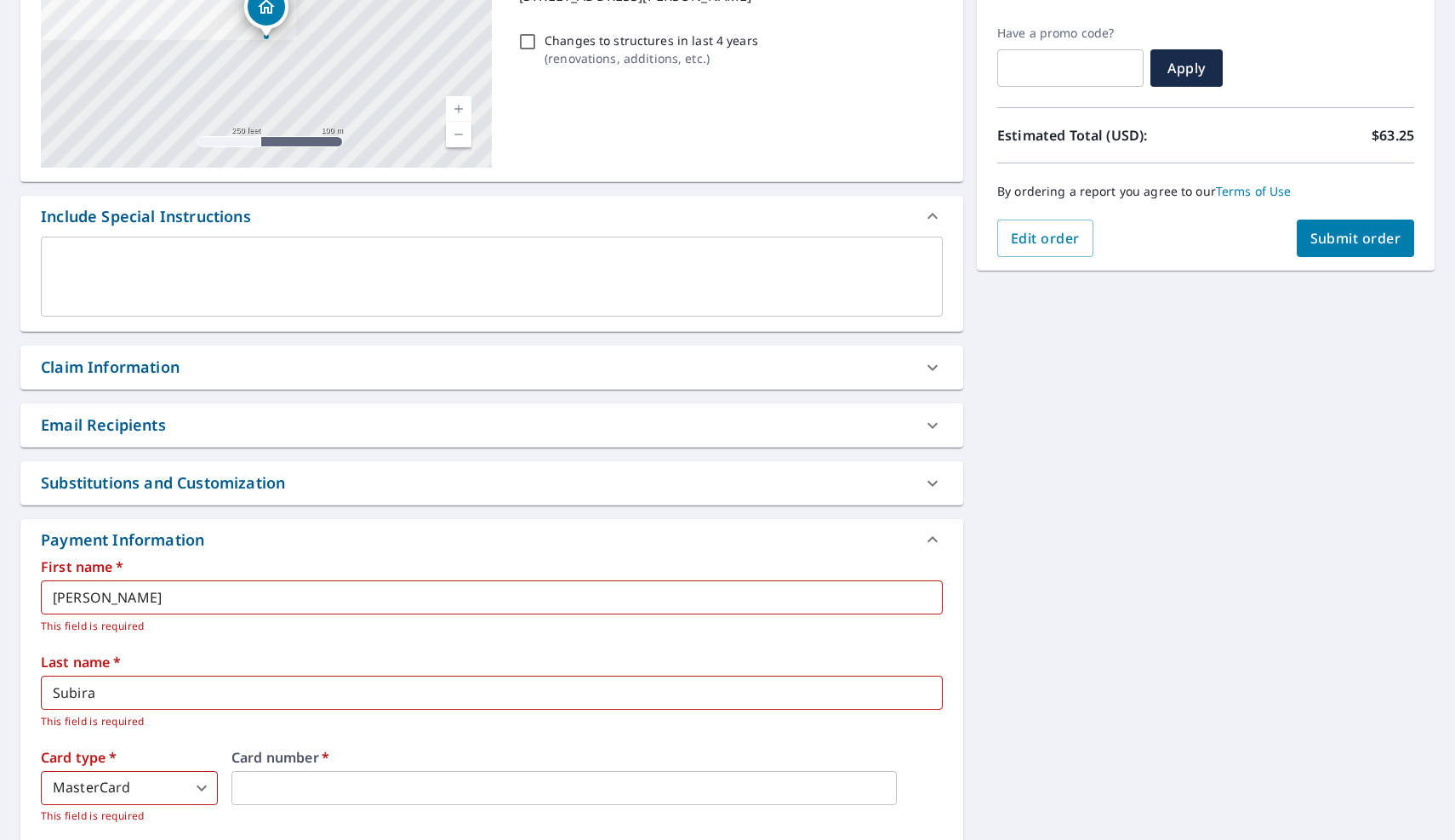
scroll to position [0, 0]
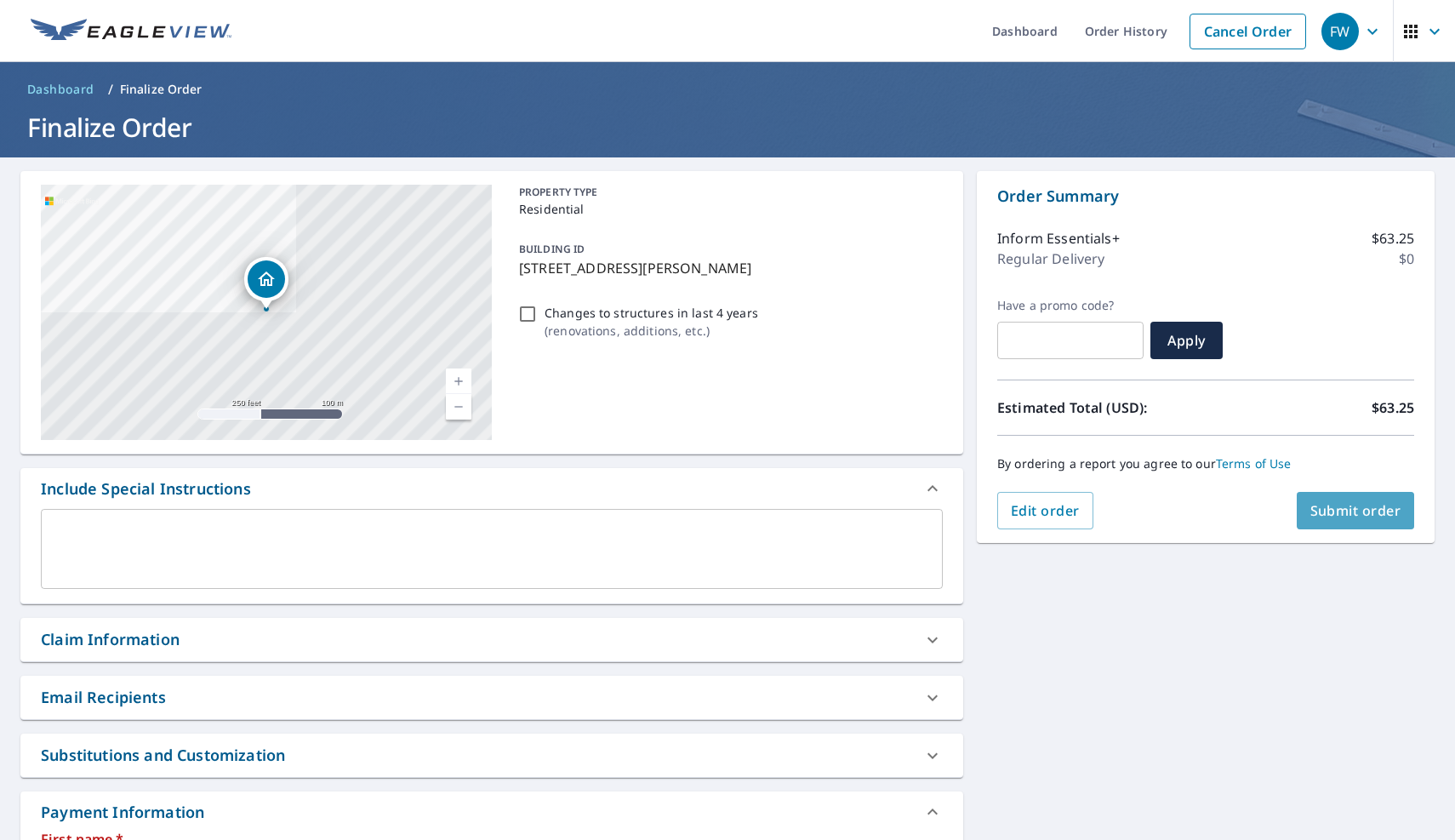
click at [1300, 507] on button "Submit order" at bounding box center [1355, 511] width 119 height 37
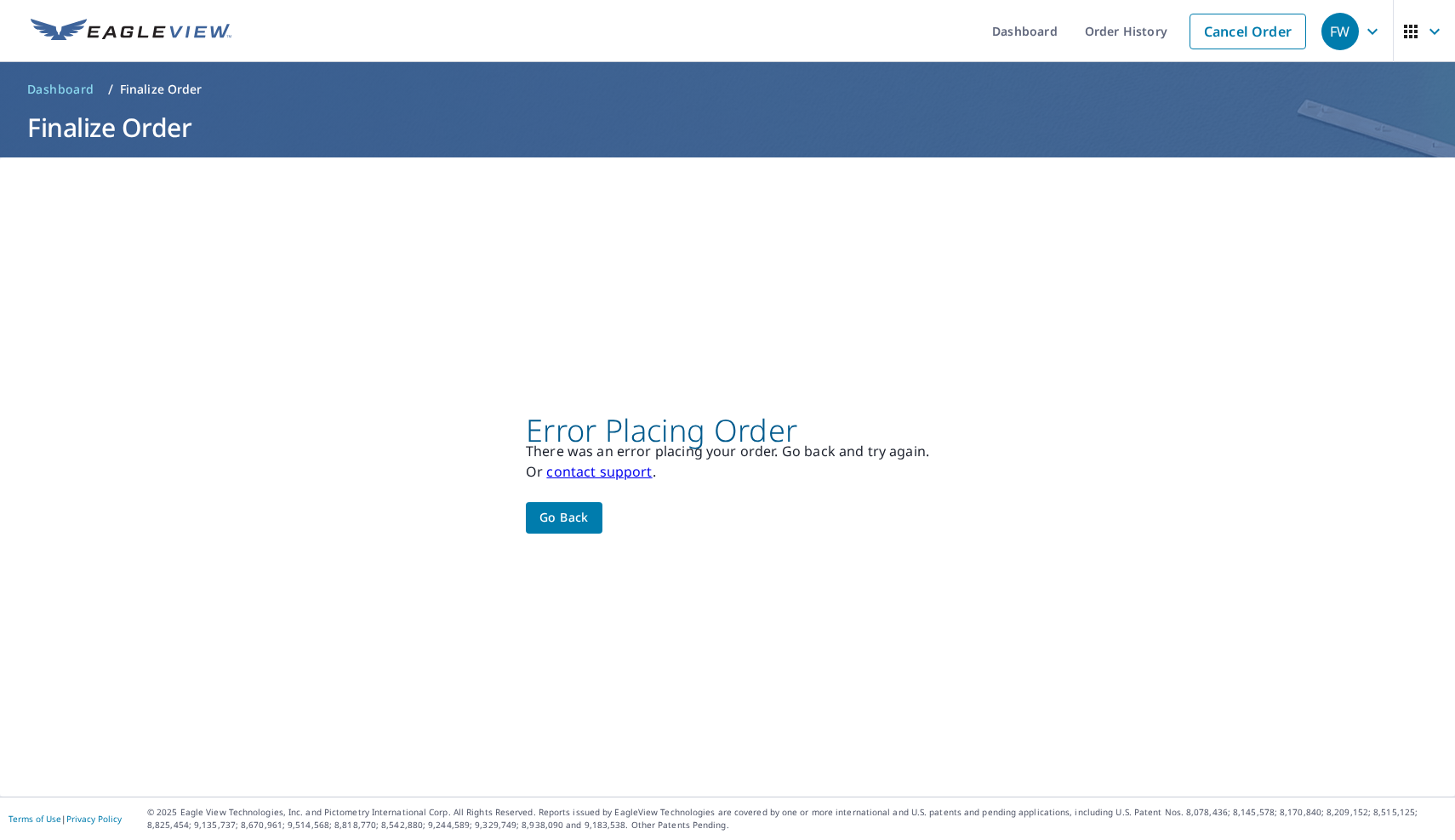
click at [585, 523] on span "Go back" at bounding box center [564, 517] width 49 height 21
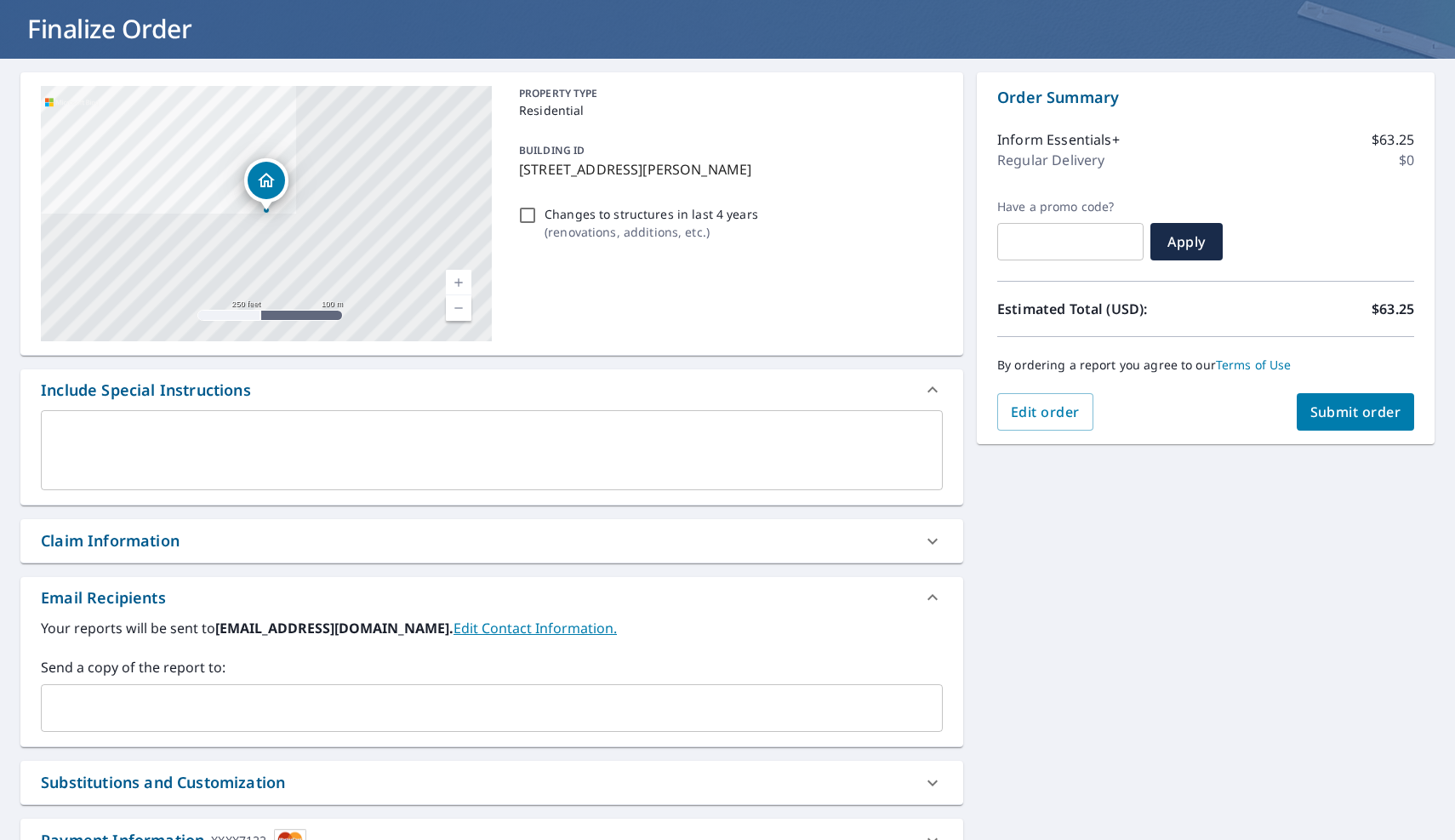
scroll to position [231, 0]
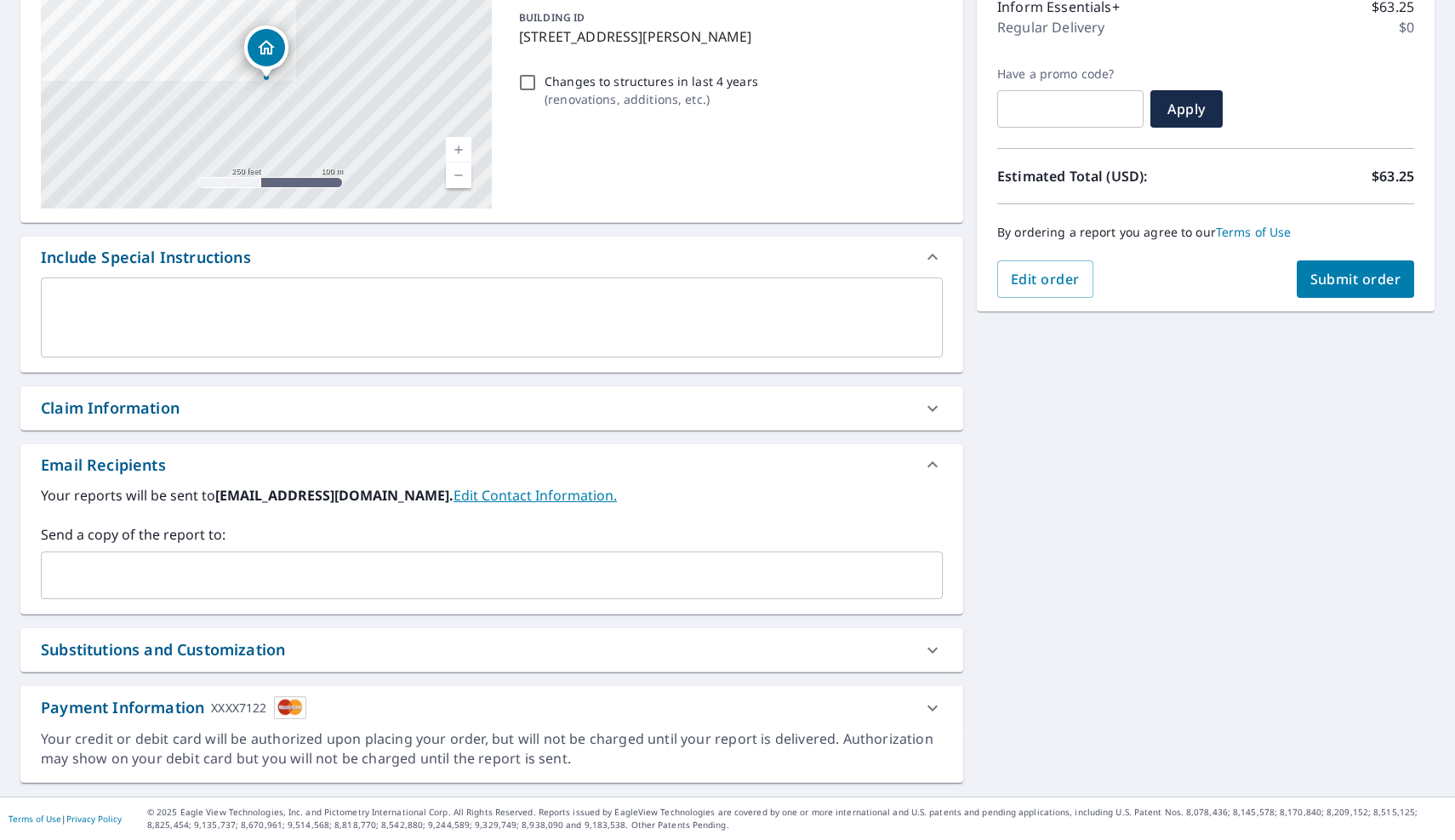
click at [1319, 283] on span "Submit order" at bounding box center [1356, 279] width 91 height 19
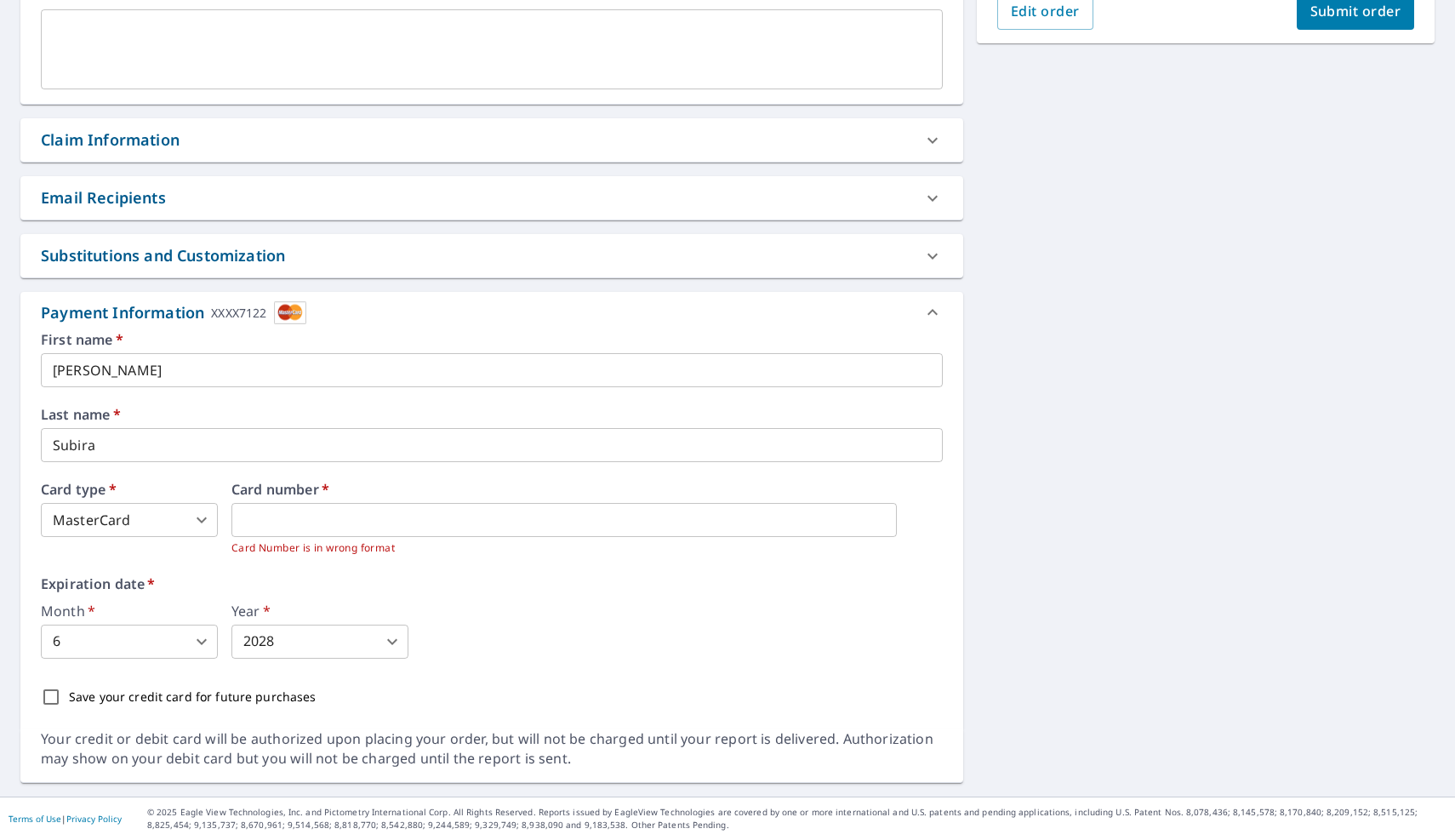
scroll to position [498, 0]
click at [447, 594] on div "Expiration date   * Month   * 6 6 ​ Year   * 2028 2028 ​" at bounding box center [492, 619] width 902 height 82
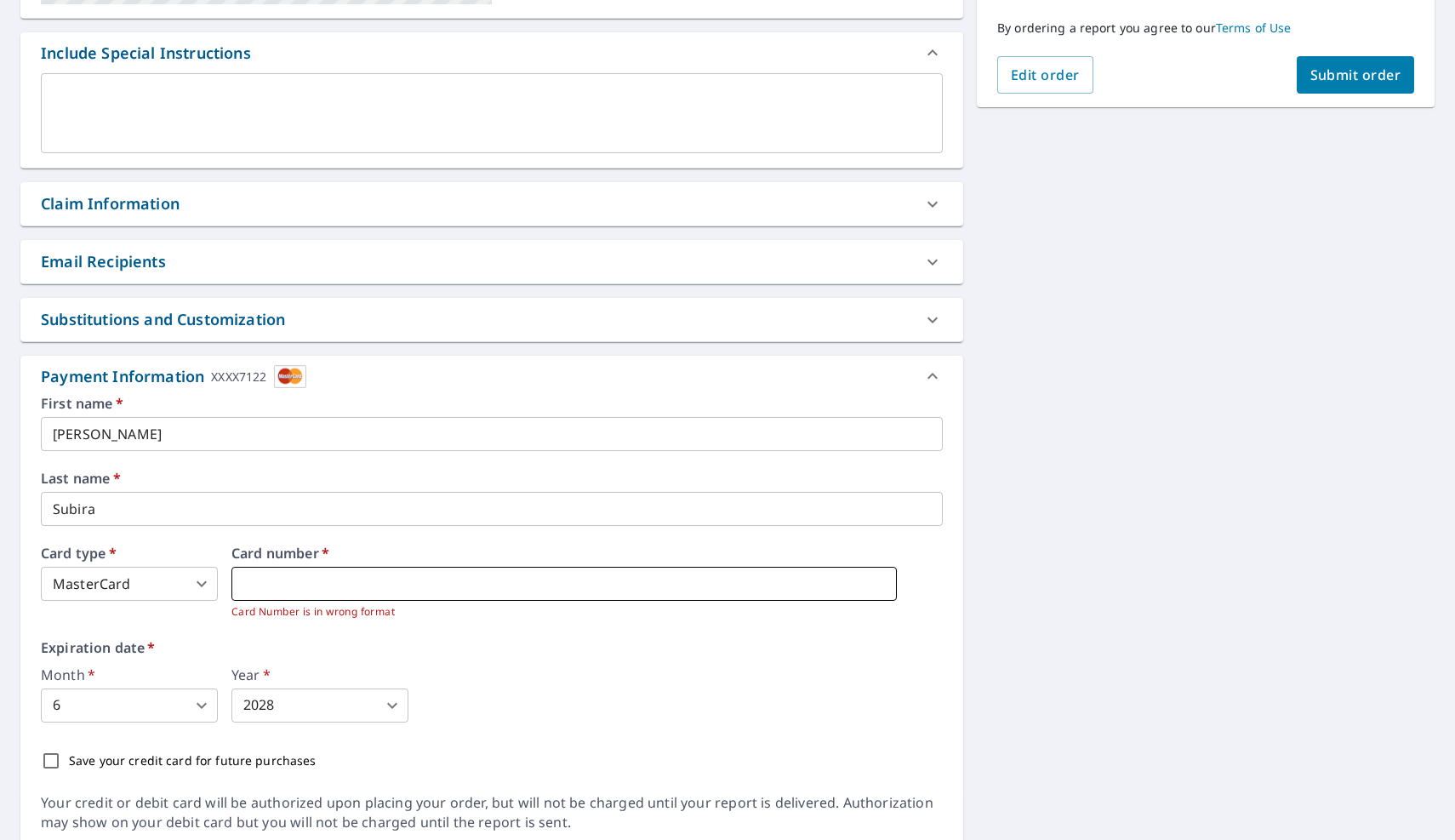
scroll to position [422, 0]
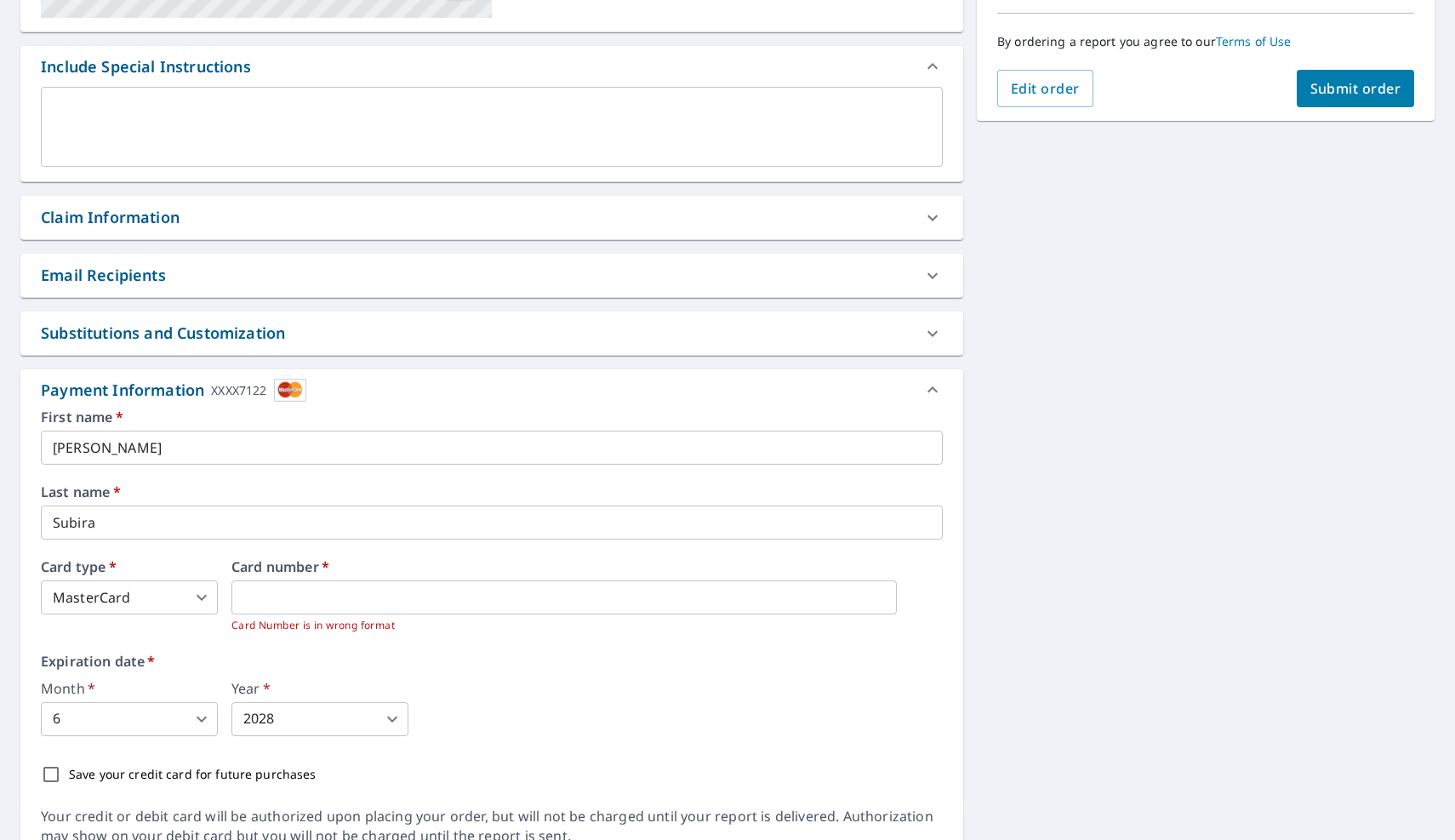
click at [1343, 89] on span "Submit order" at bounding box center [1356, 89] width 91 height 19
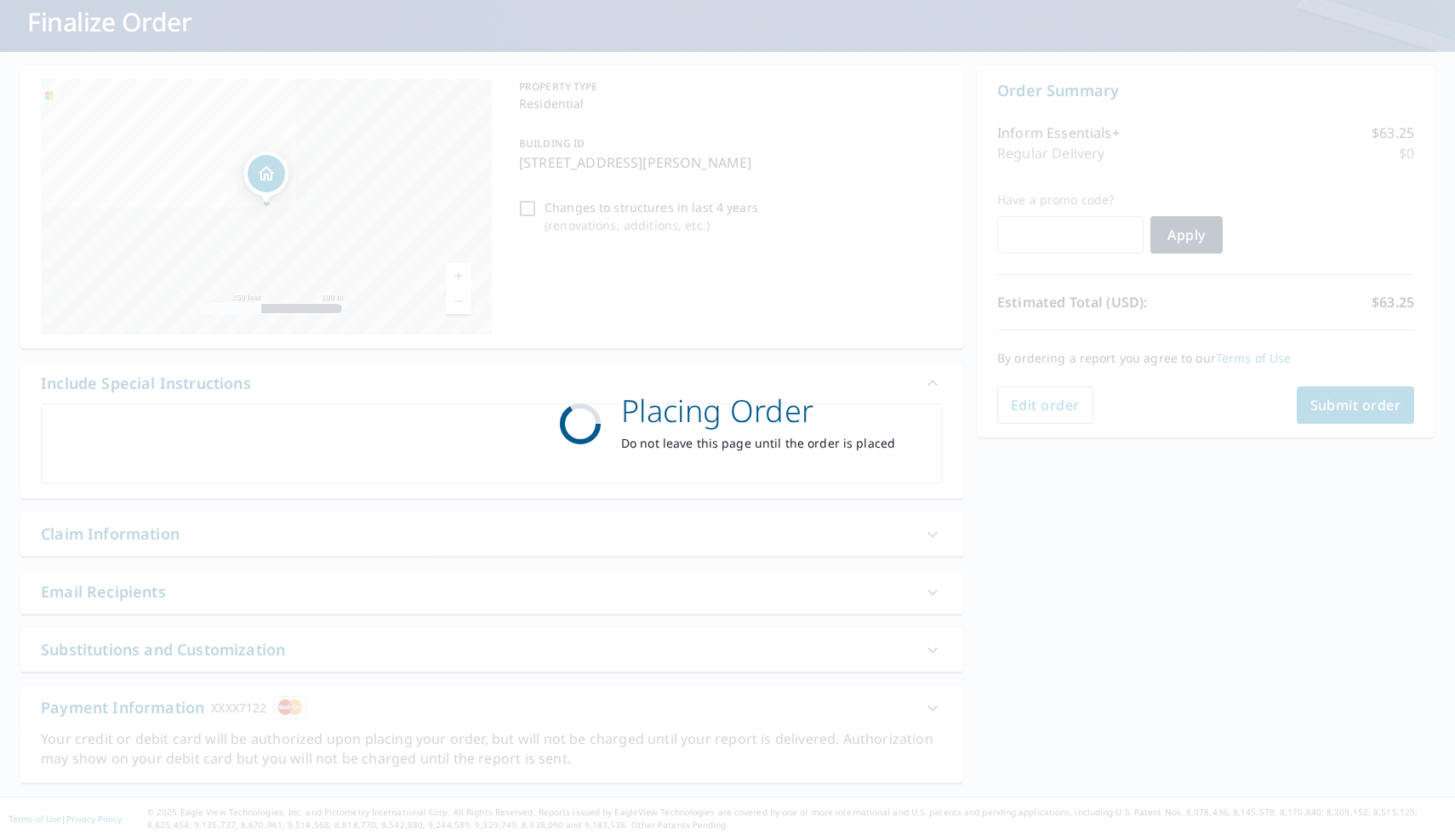
scroll to position [105, 0]
